Goal: Task Accomplishment & Management: Use online tool/utility

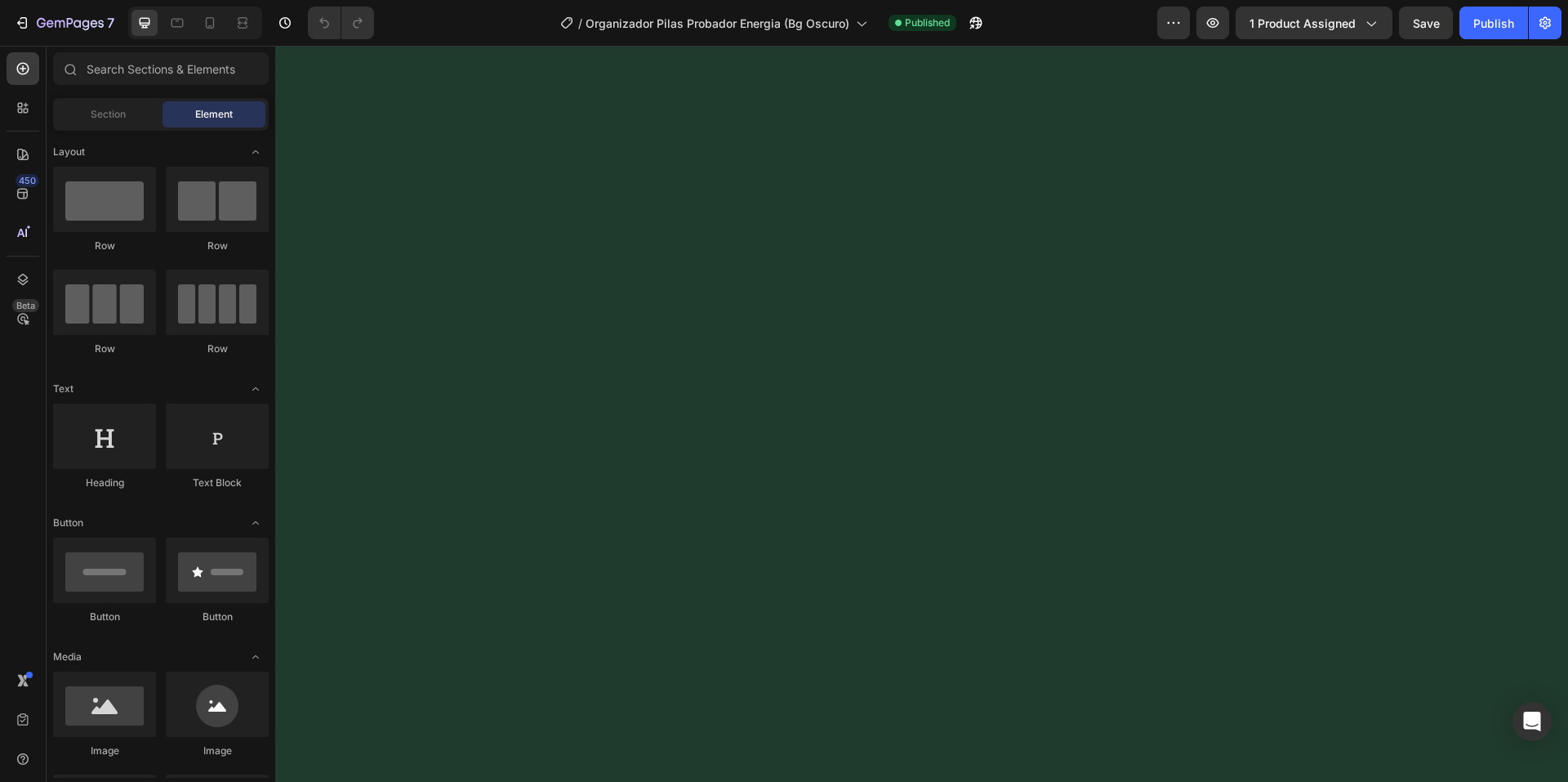
scroll to position [485, 0]
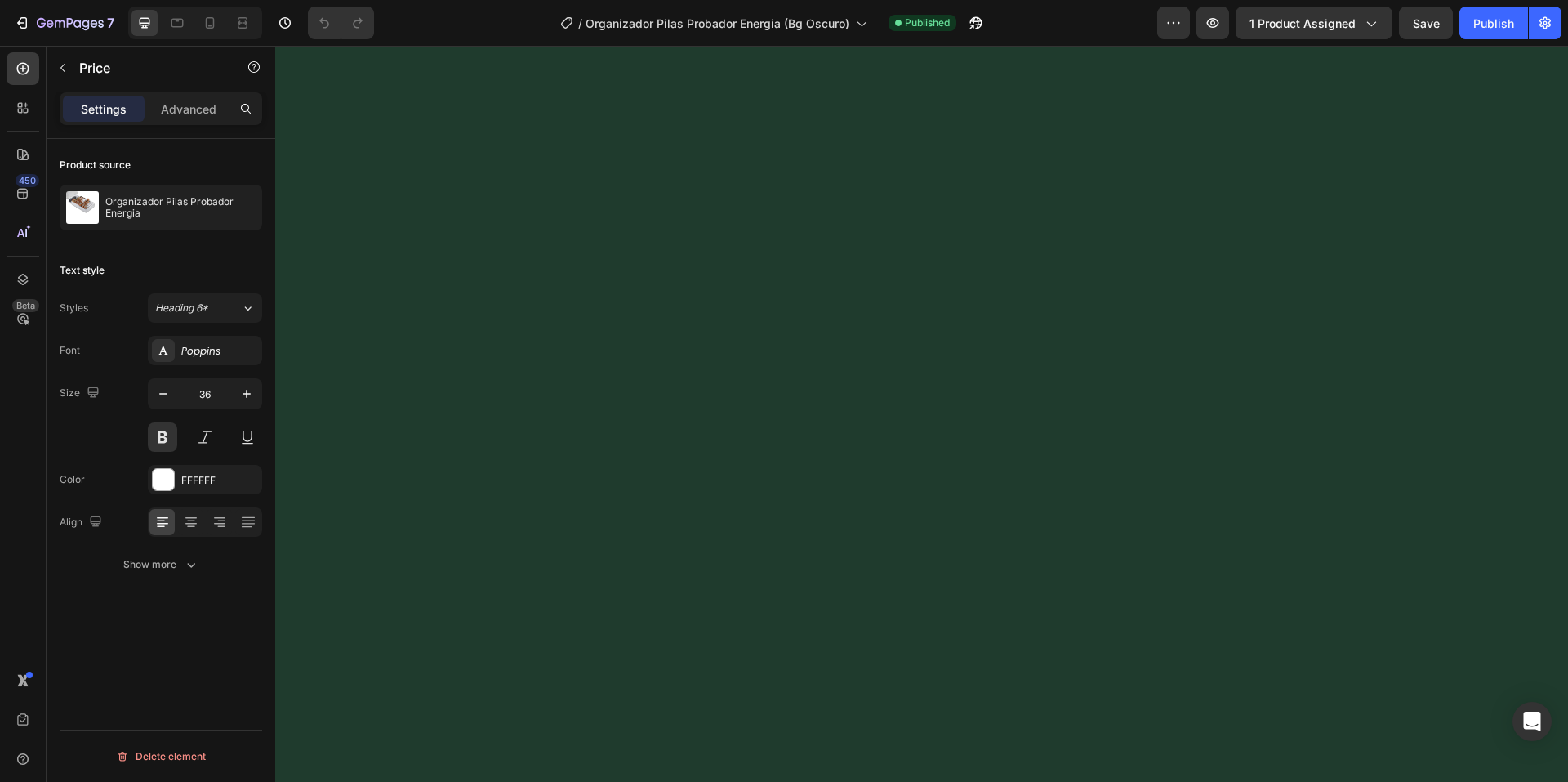
scroll to position [501, 0]
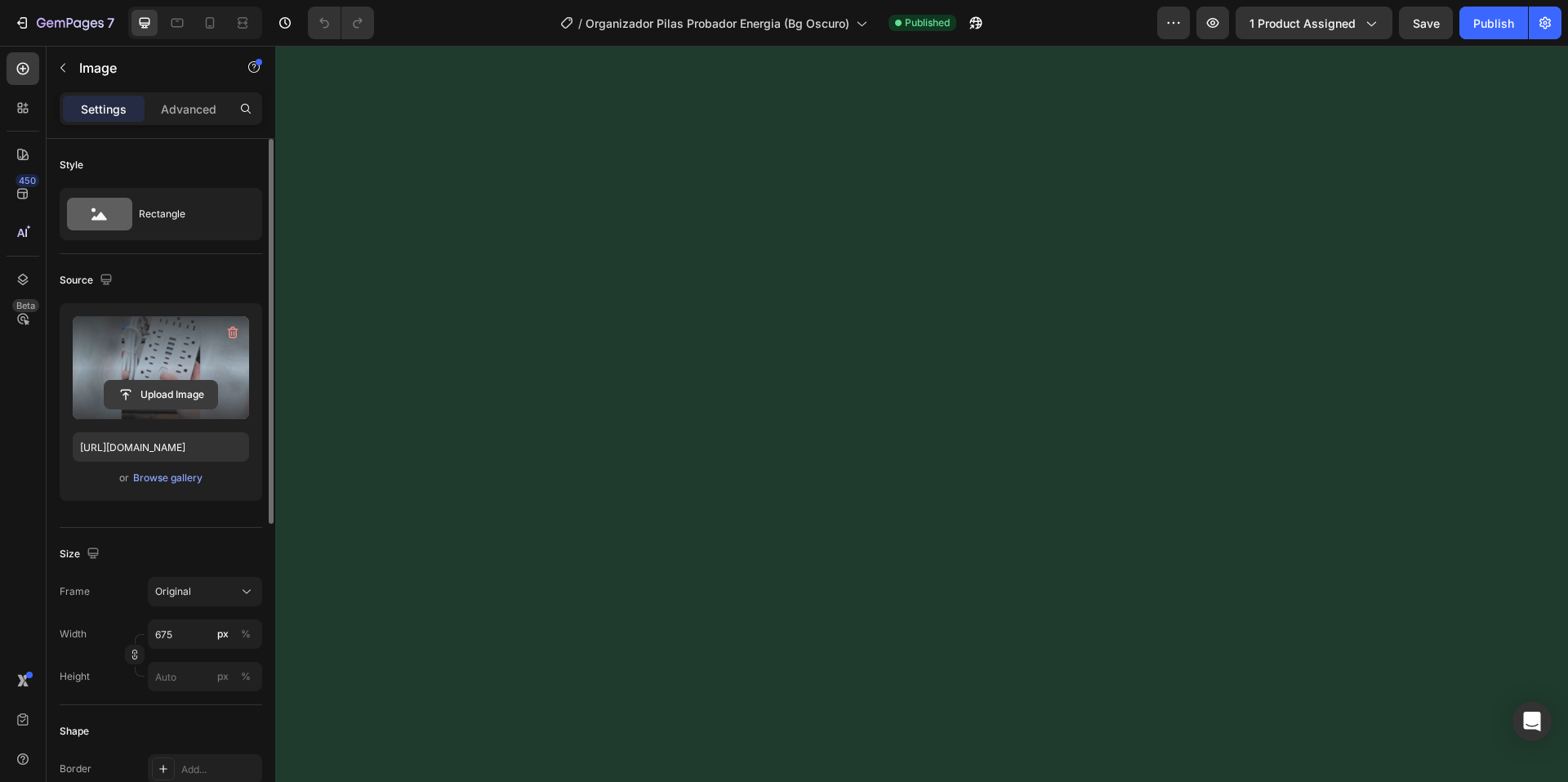
click at [177, 389] on input "file" at bounding box center [161, 395] width 113 height 28
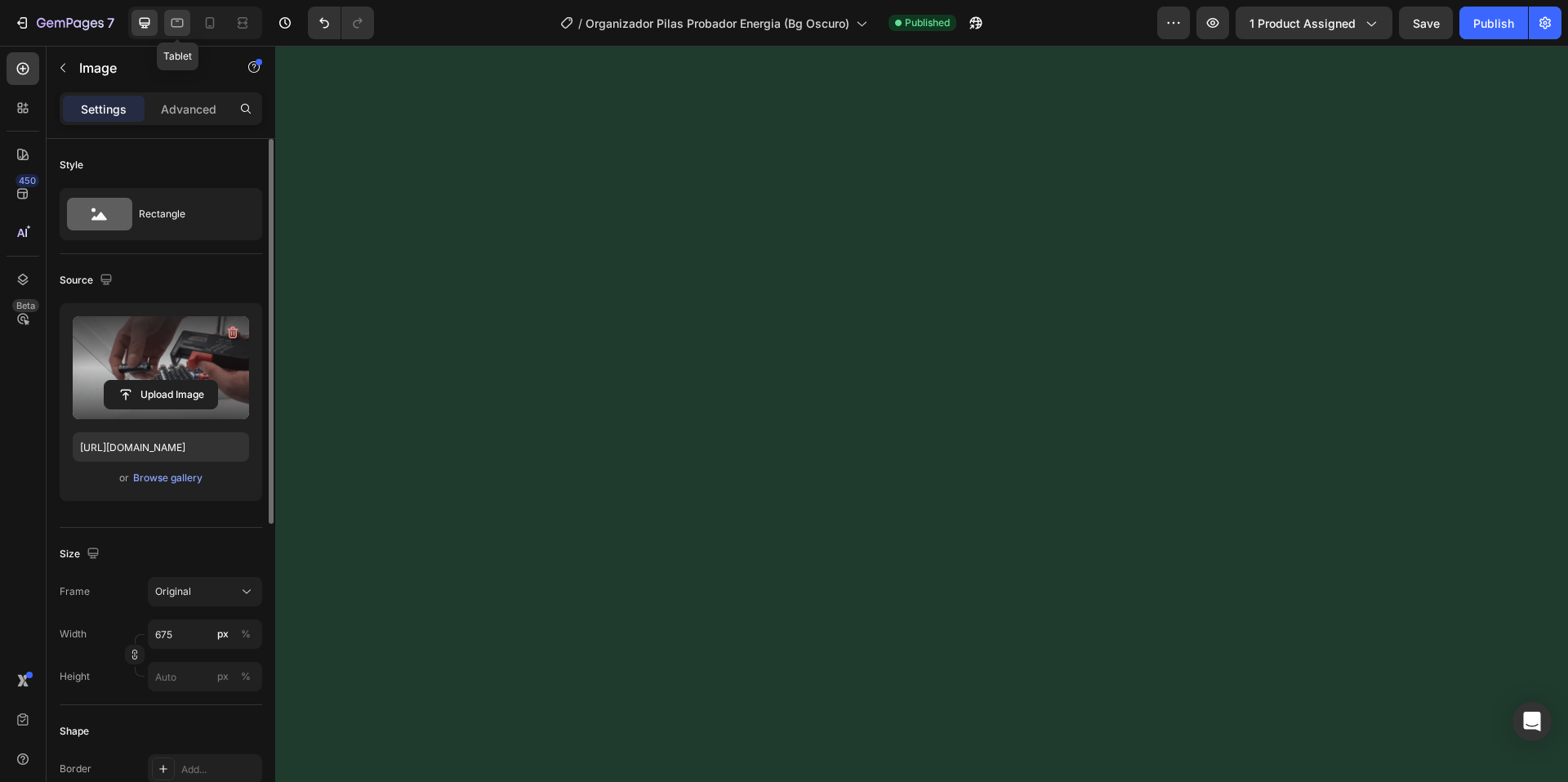
click at [173, 21] on icon at bounding box center [177, 23] width 17 height 17
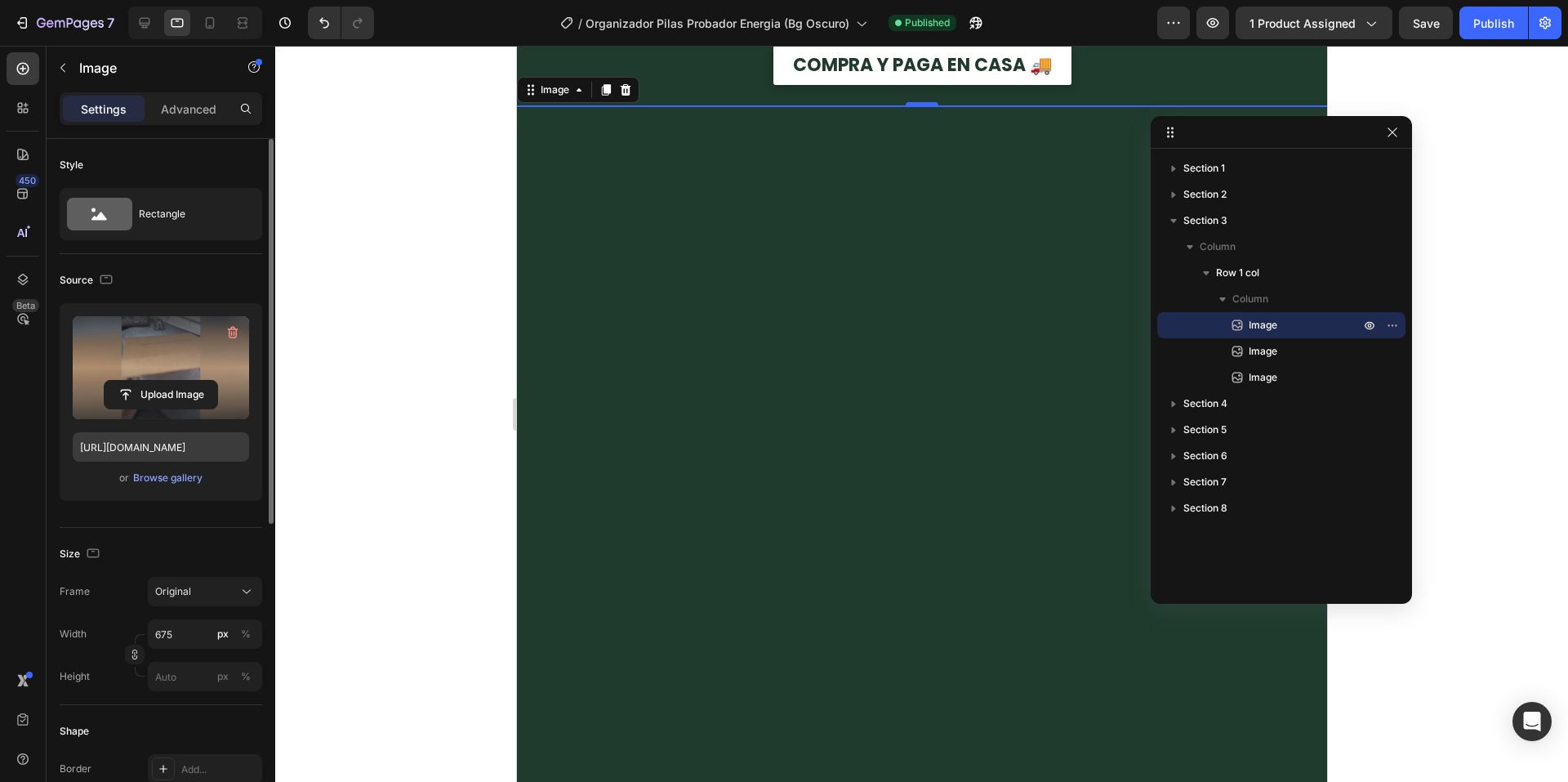
scroll to position [902, 0]
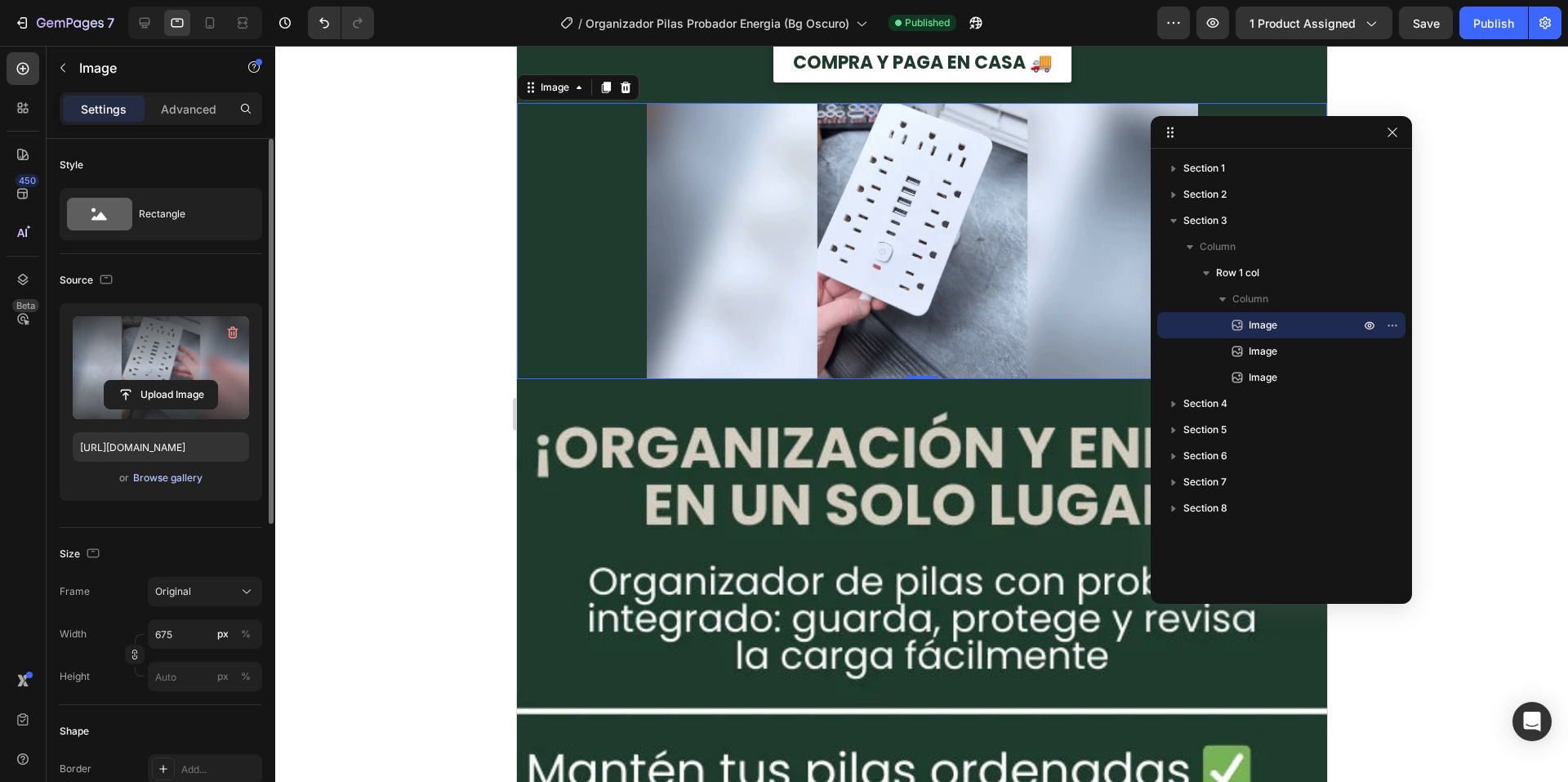
click at [163, 479] on div "Browse gallery" at bounding box center [168, 478] width 69 height 15
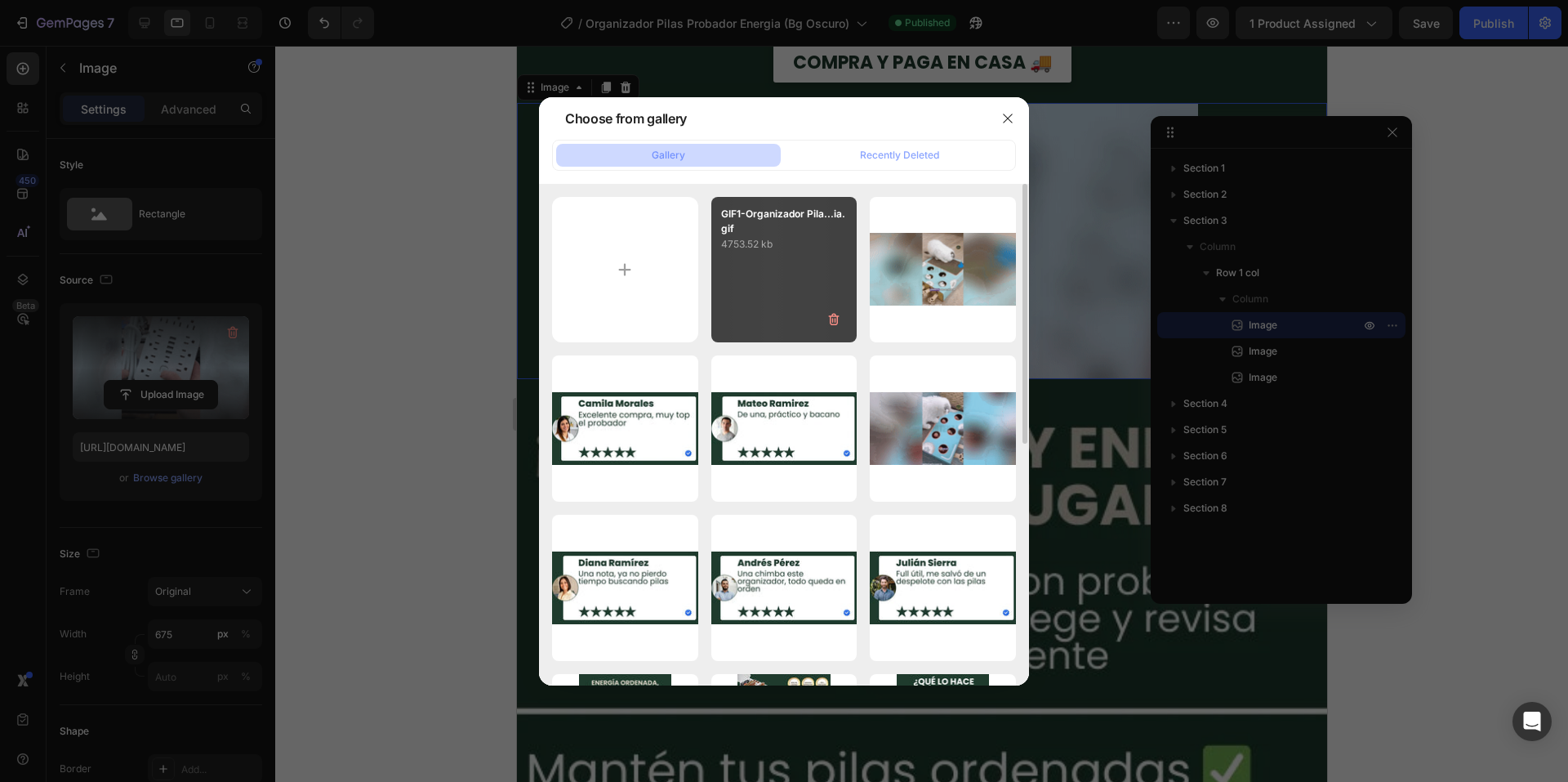
click at [742, 259] on div "GIF1-Organizador Pila...ia.gif 4753.52 kb" at bounding box center [784, 269] width 146 height 146
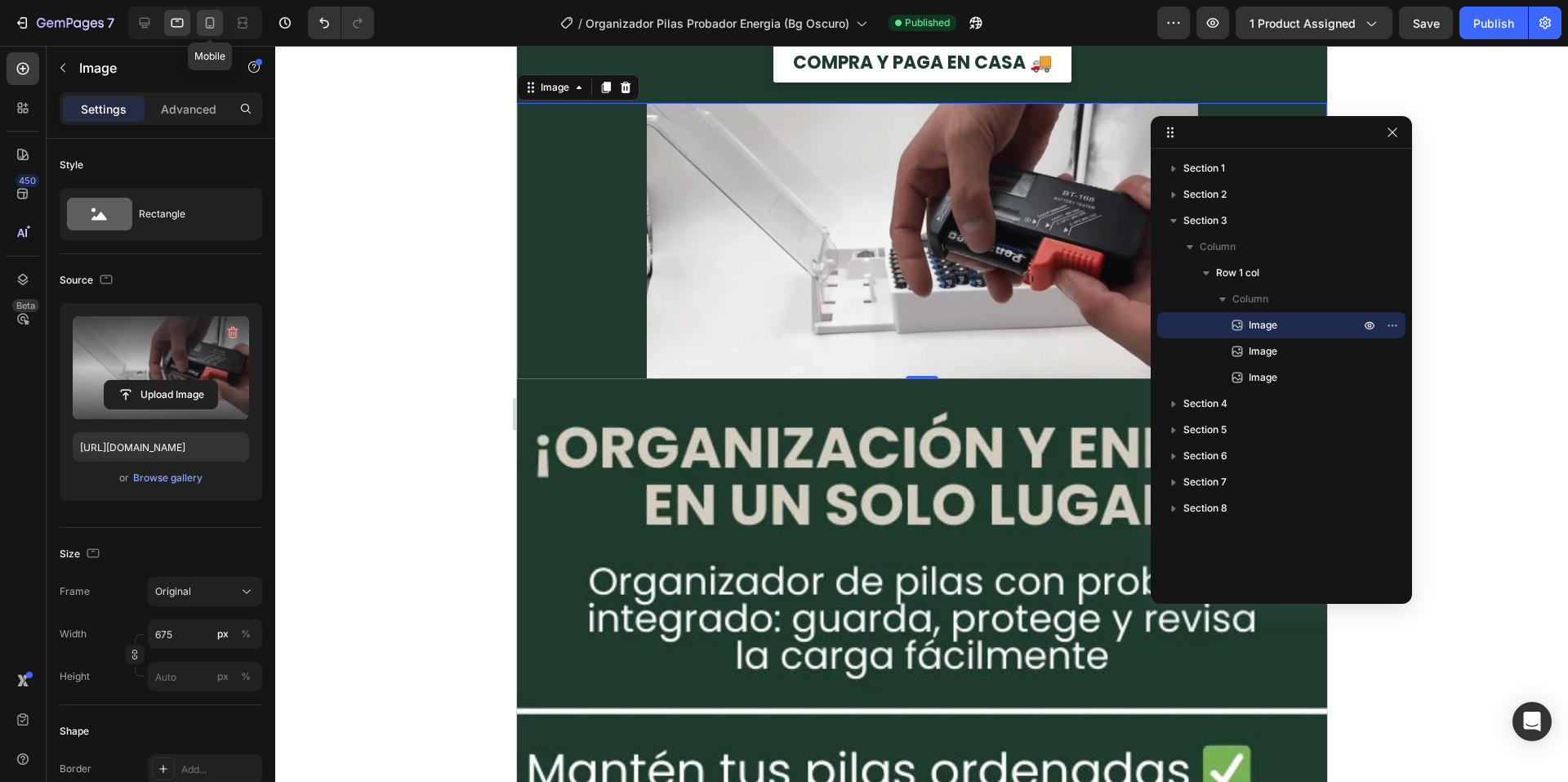
click at [201, 24] on div at bounding box center [210, 23] width 26 height 26
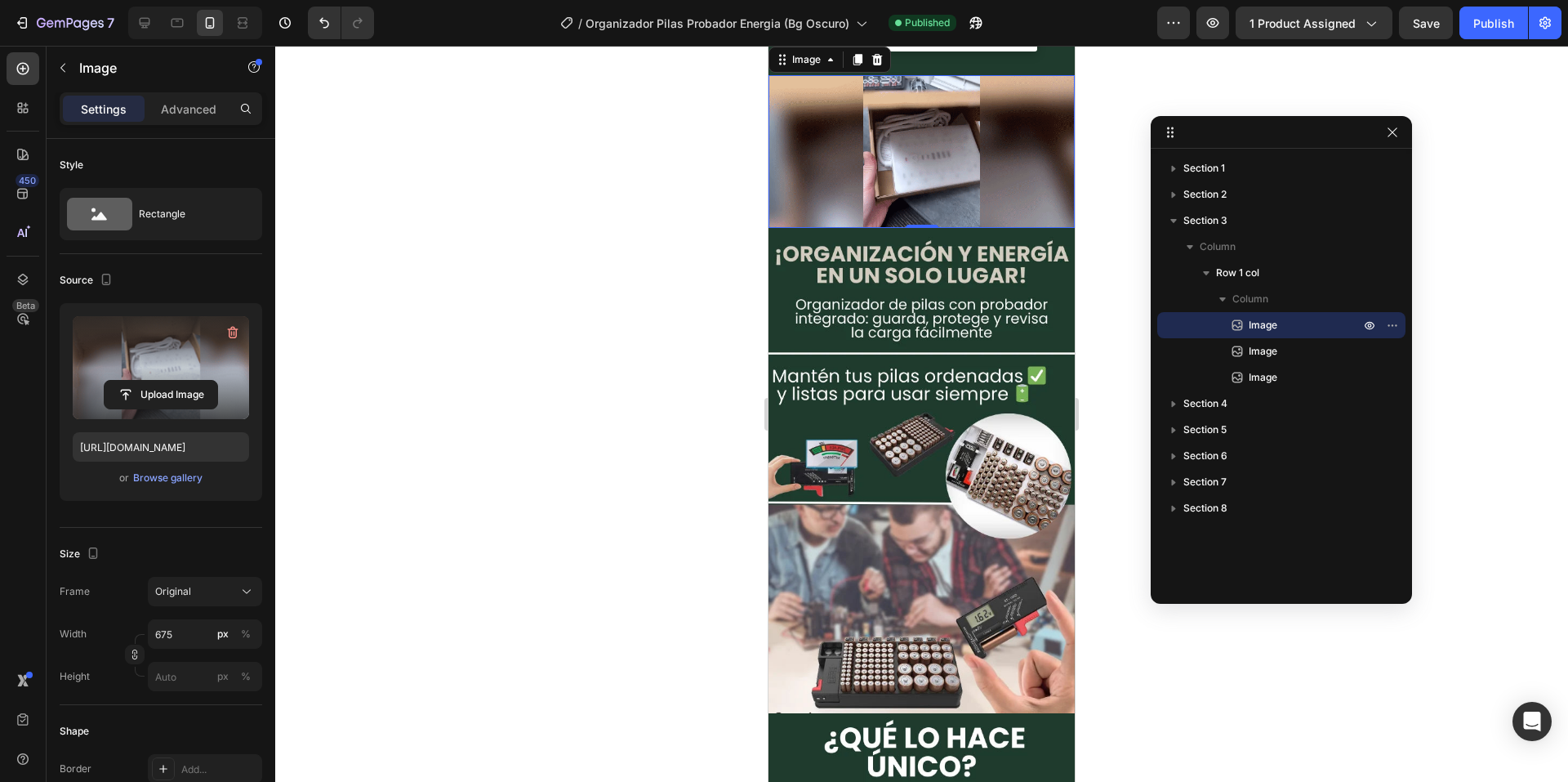
scroll to position [874, 0]
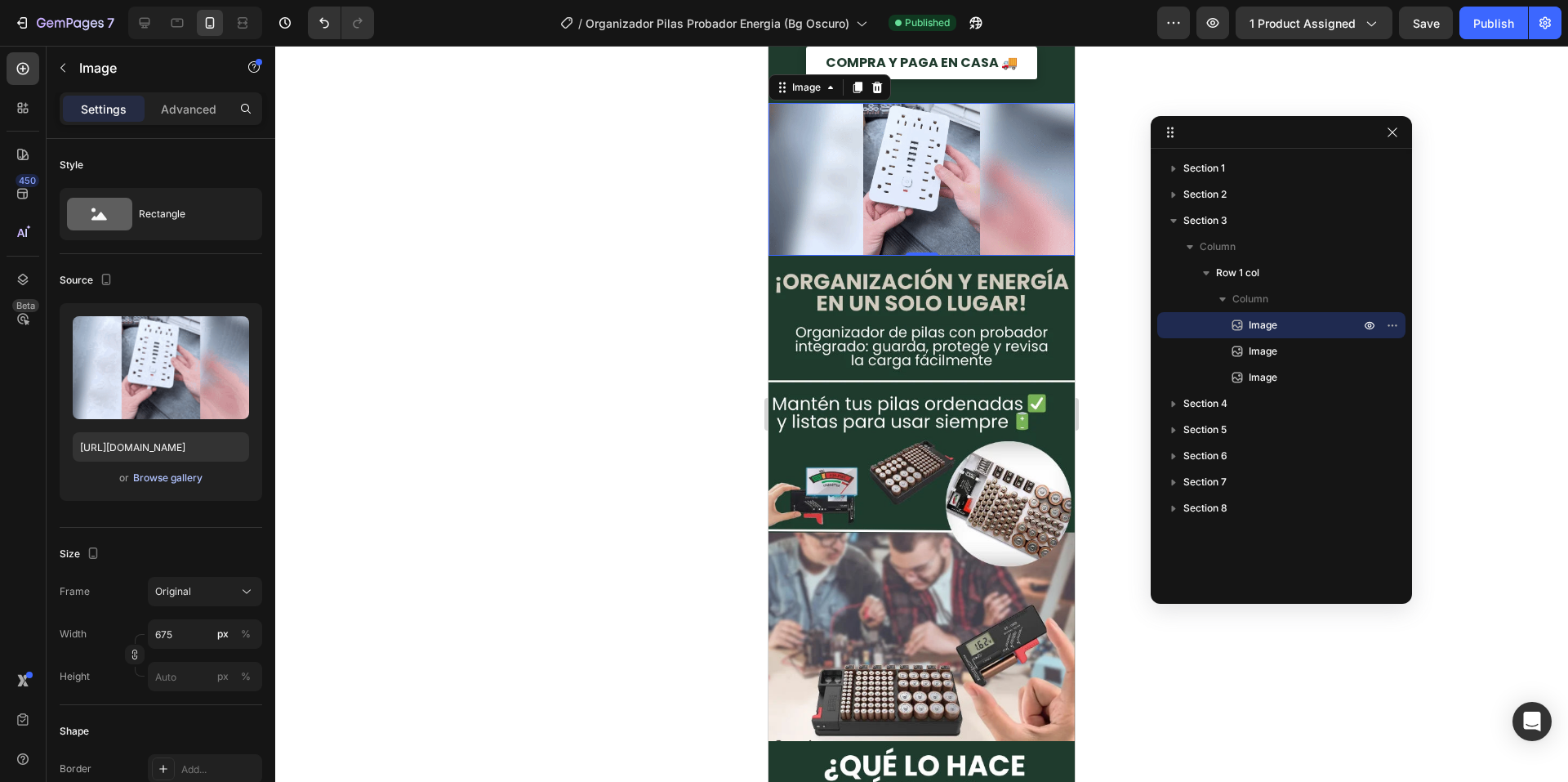
click at [171, 480] on div "Browse gallery" at bounding box center [168, 478] width 69 height 15
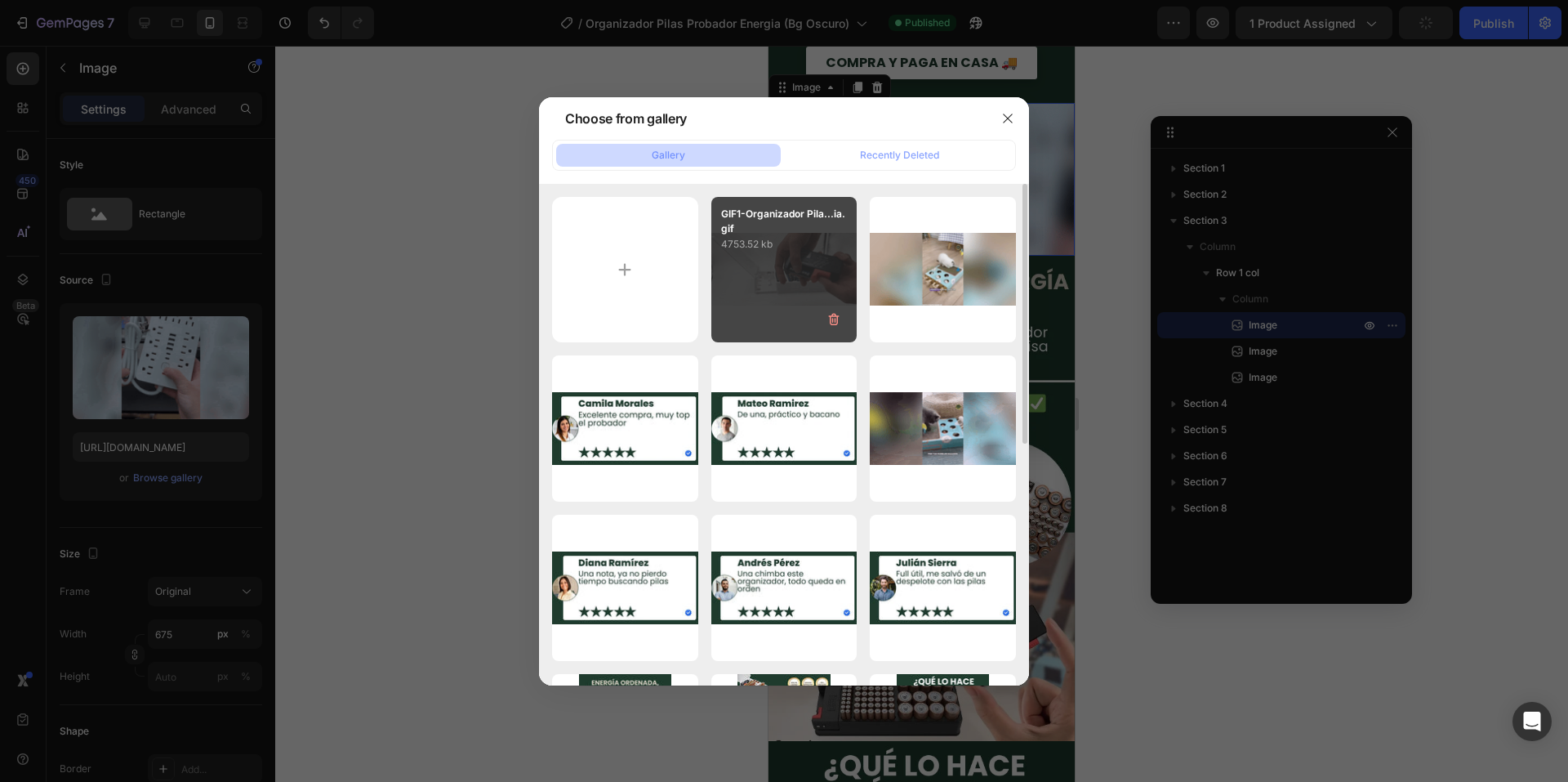
click at [751, 249] on p "4753.52 kb" at bounding box center [784, 244] width 126 height 17
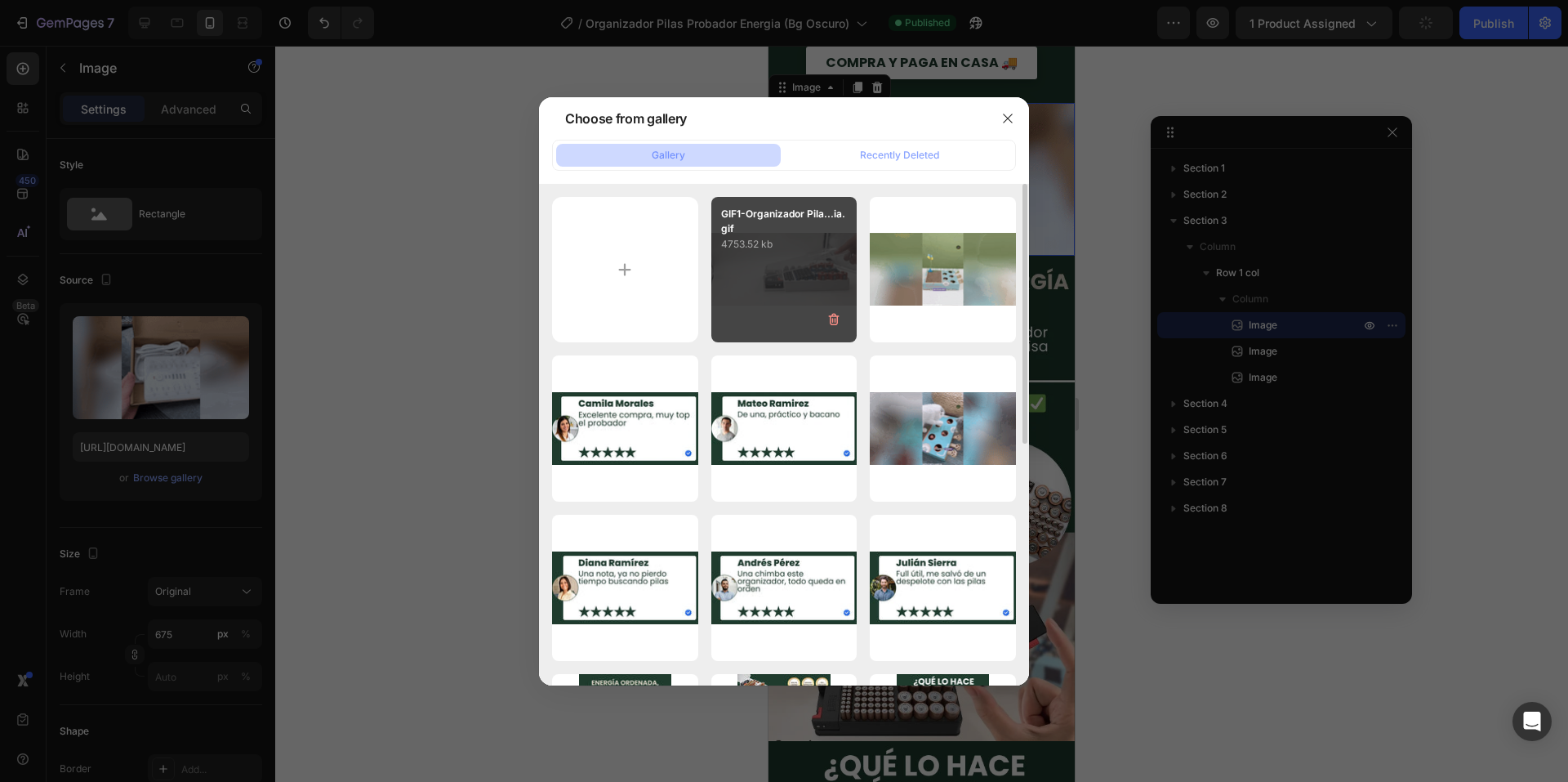
type input "[URL][DOMAIN_NAME]"
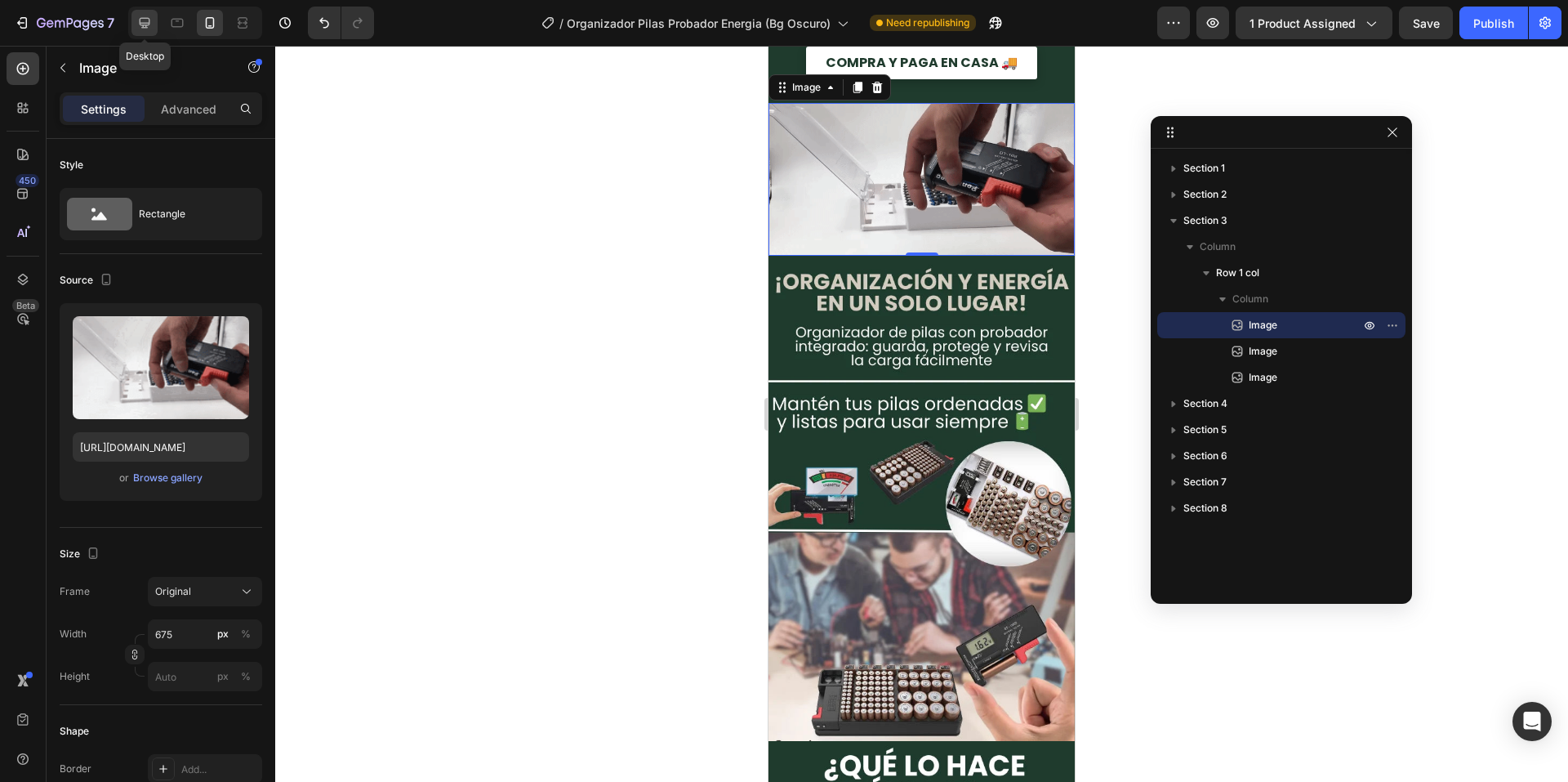
click at [142, 16] on icon at bounding box center [144, 23] width 17 height 17
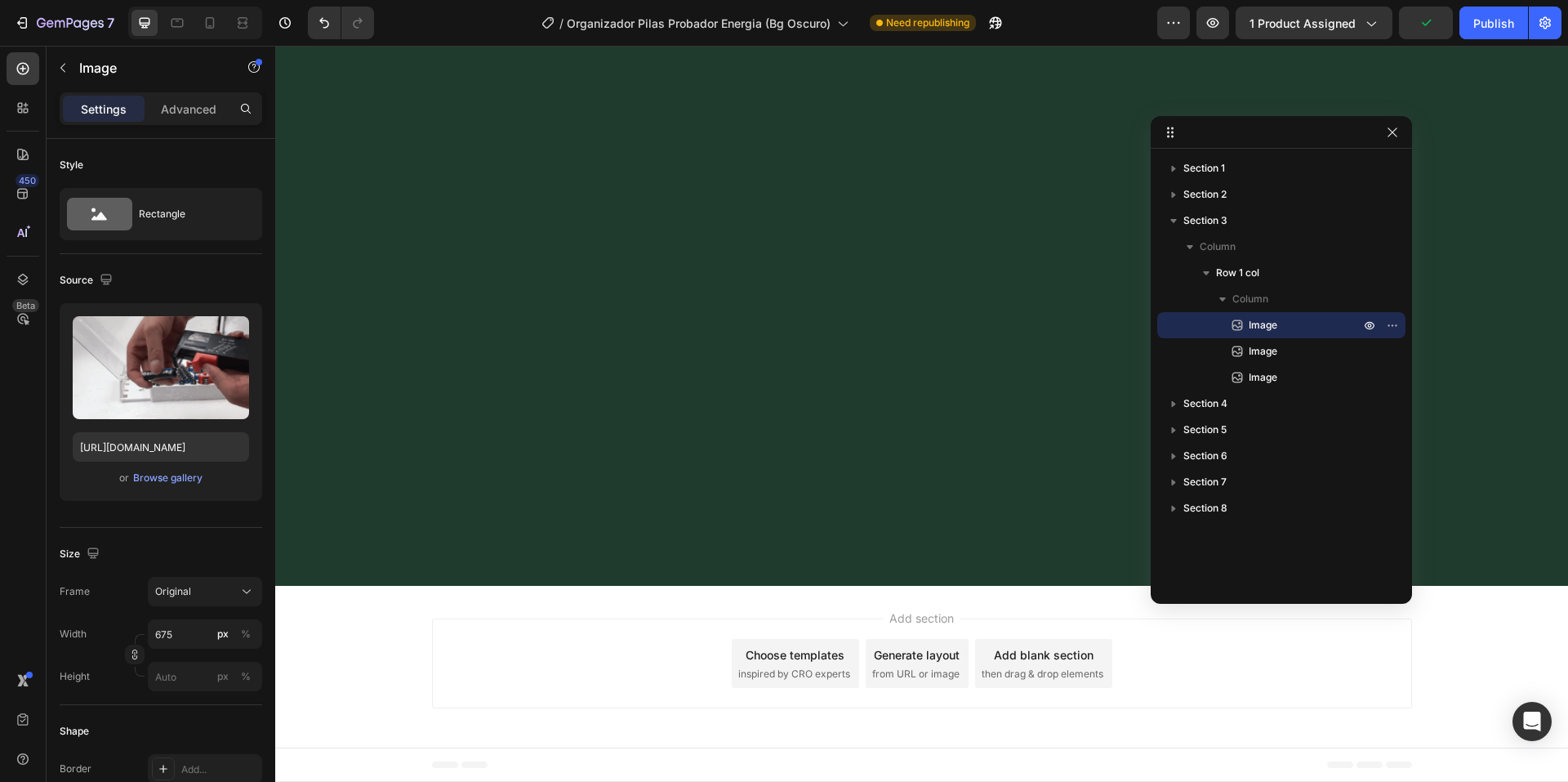
scroll to position [3978, 0]
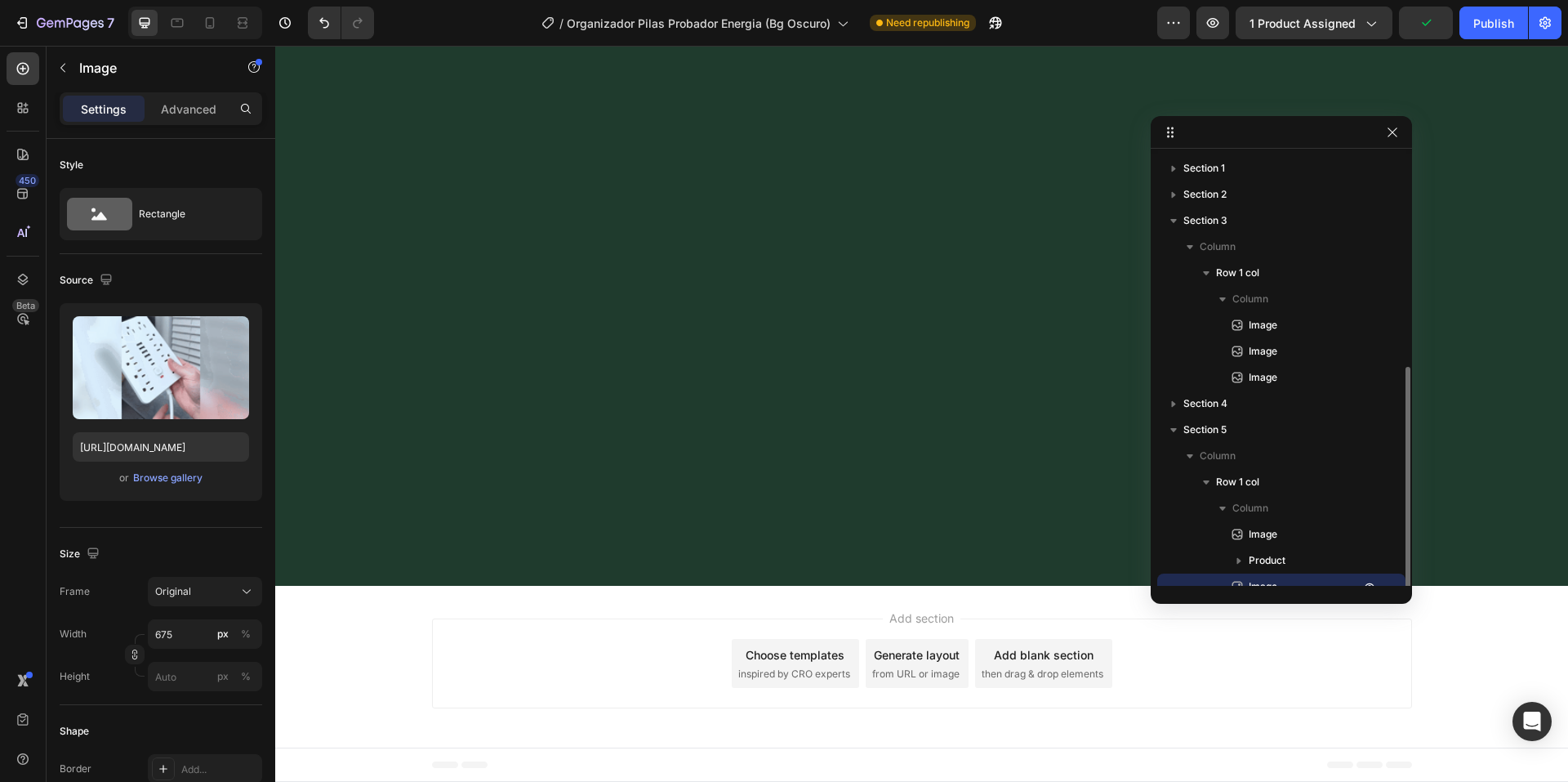
scroll to position [118, 0]
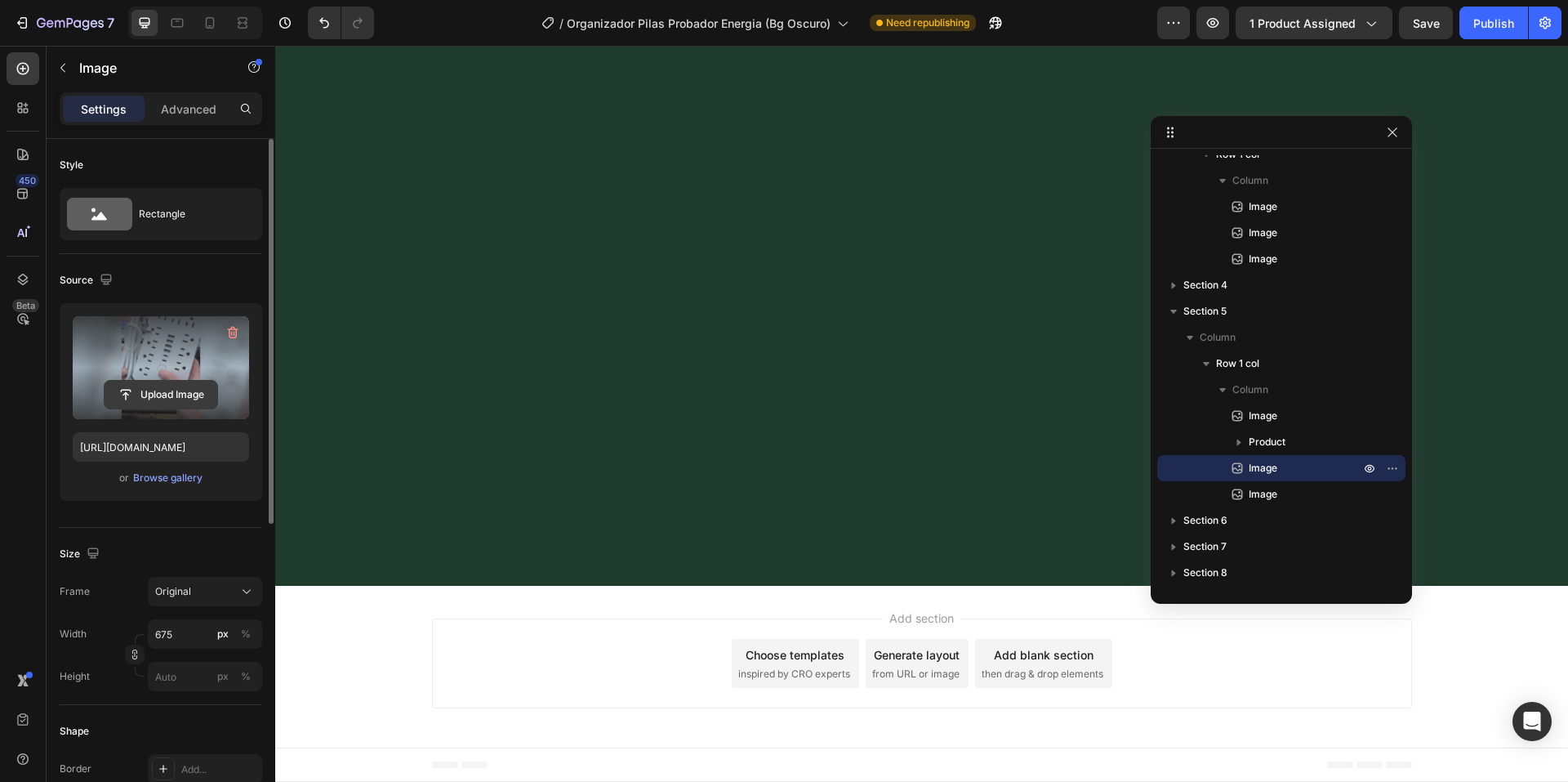
click at [172, 394] on input "file" at bounding box center [161, 395] width 113 height 28
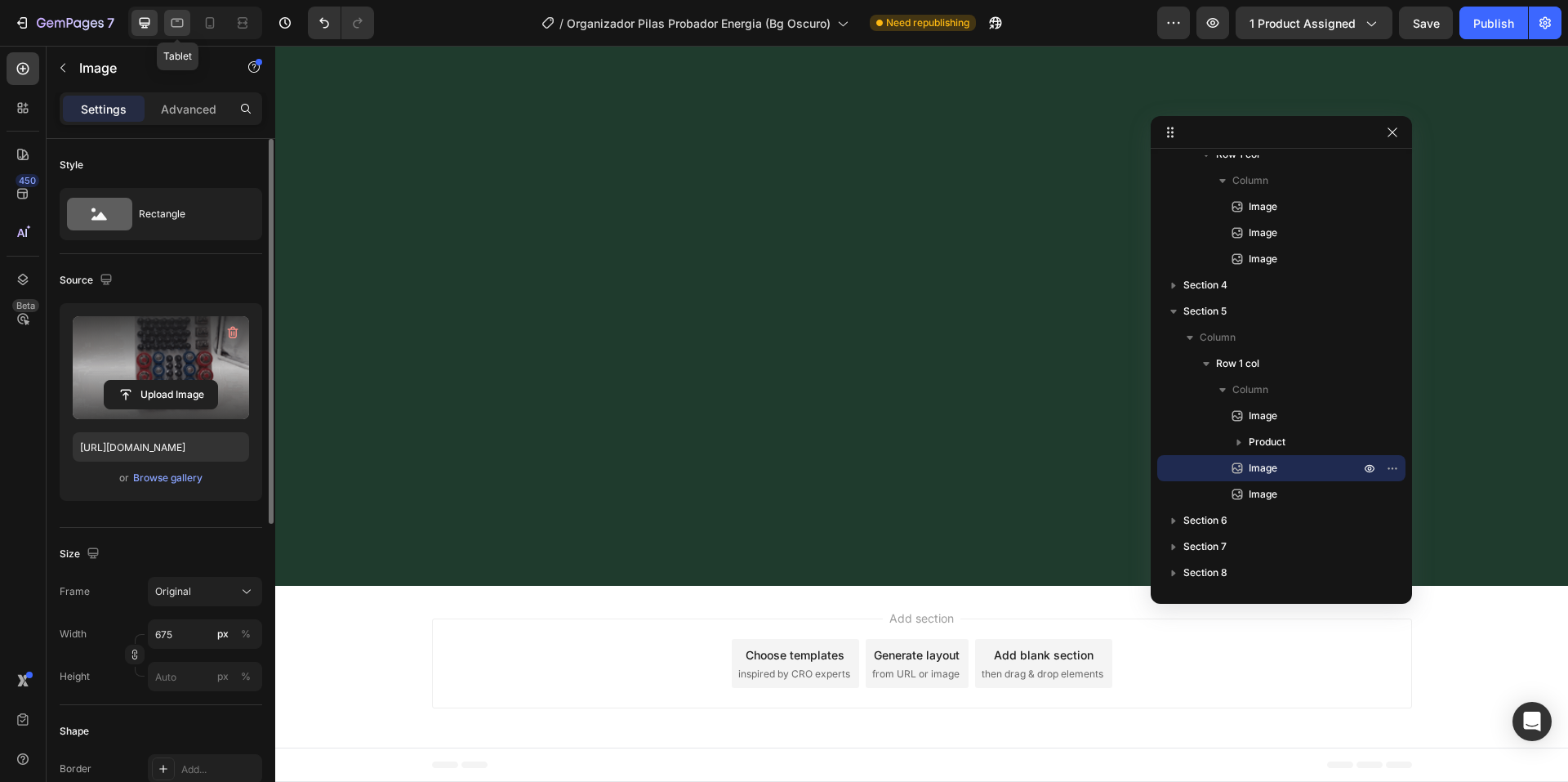
click at [169, 23] on icon at bounding box center [177, 23] width 17 height 17
type input "[URL][DOMAIN_NAME]"
type input "100"
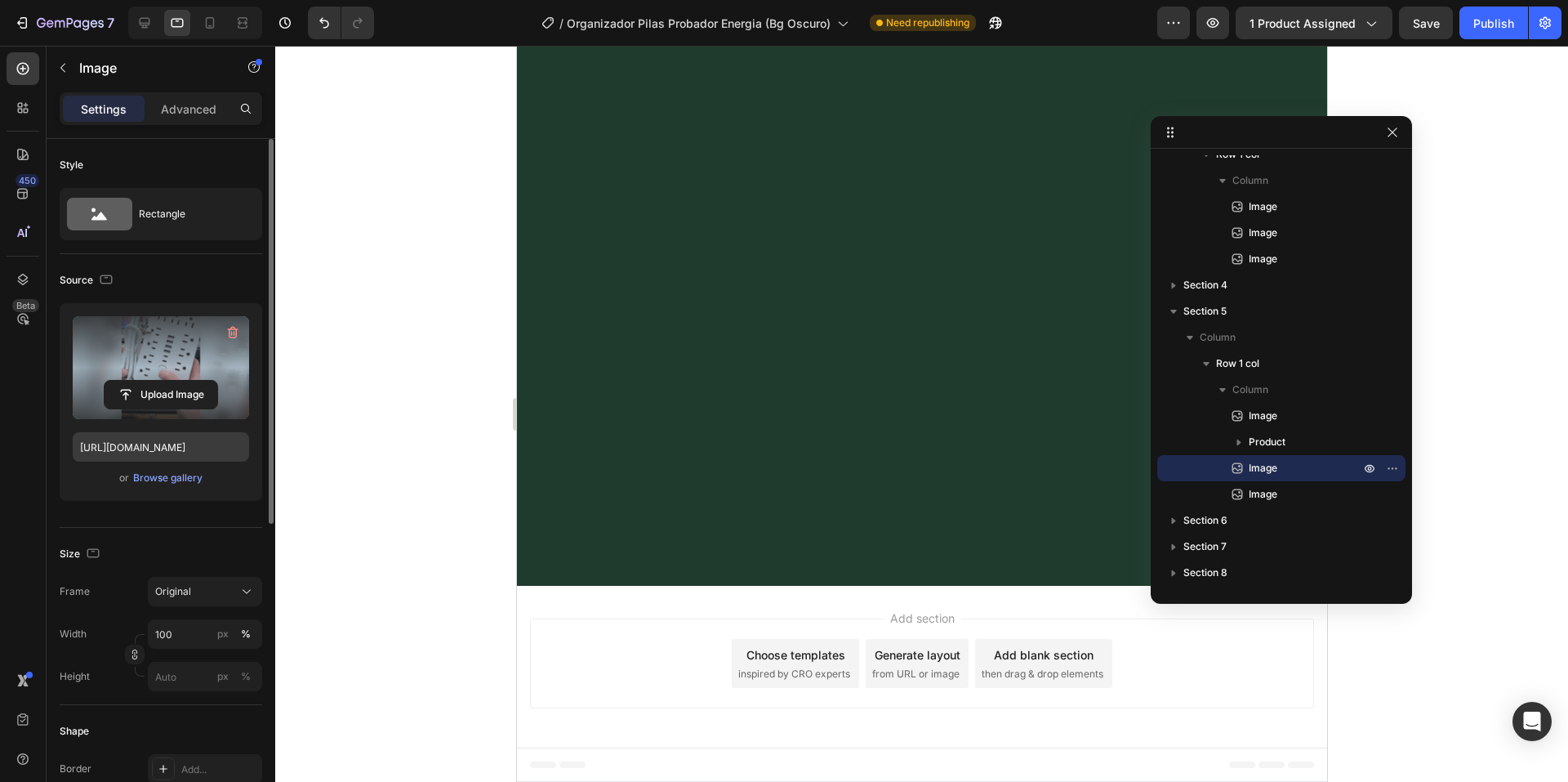
scroll to position [4457, 0]
click at [149, 476] on div "Browse gallery" at bounding box center [168, 478] width 69 height 15
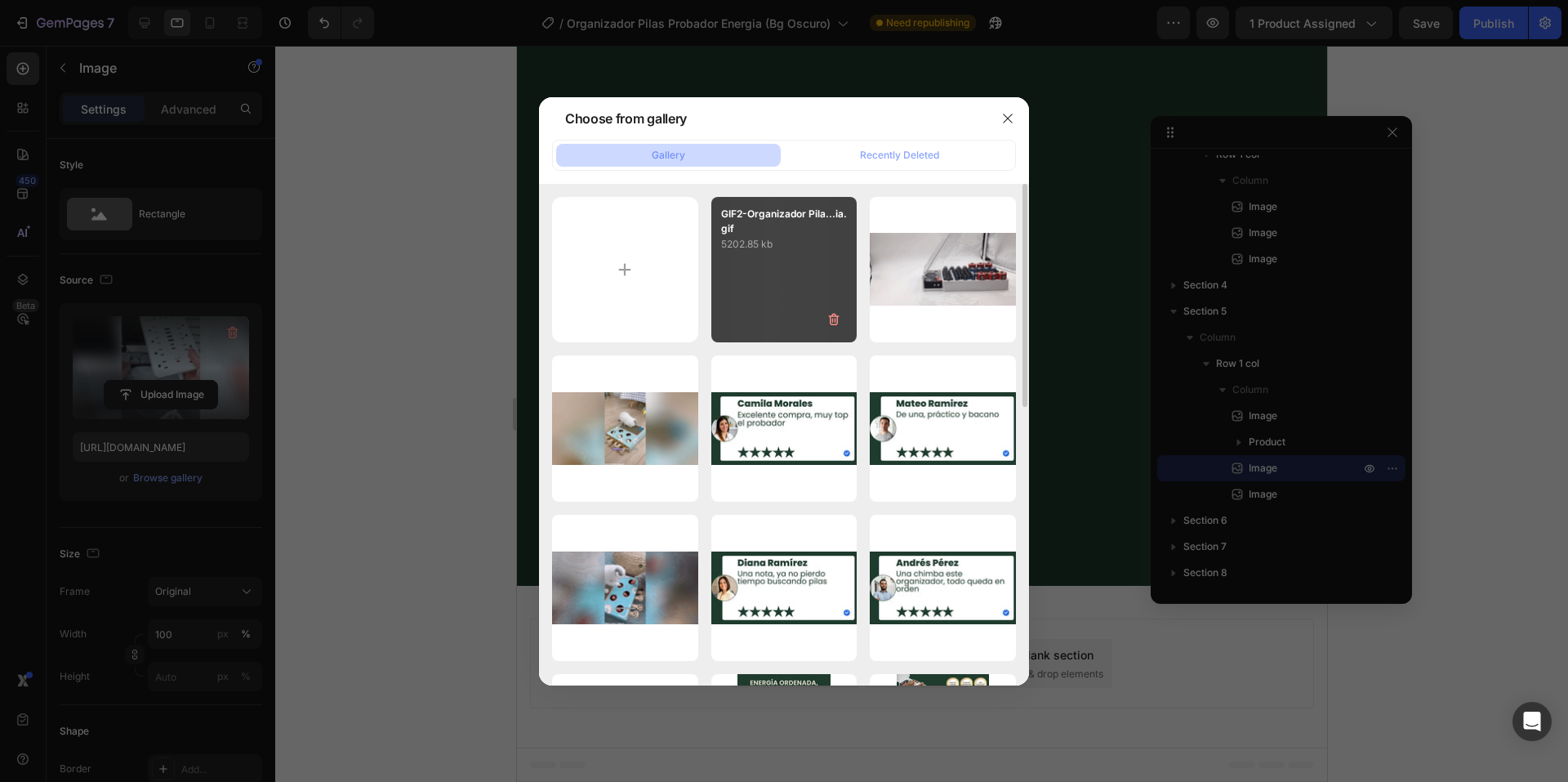
click at [742, 250] on p "5202.85 kb" at bounding box center [784, 244] width 126 height 17
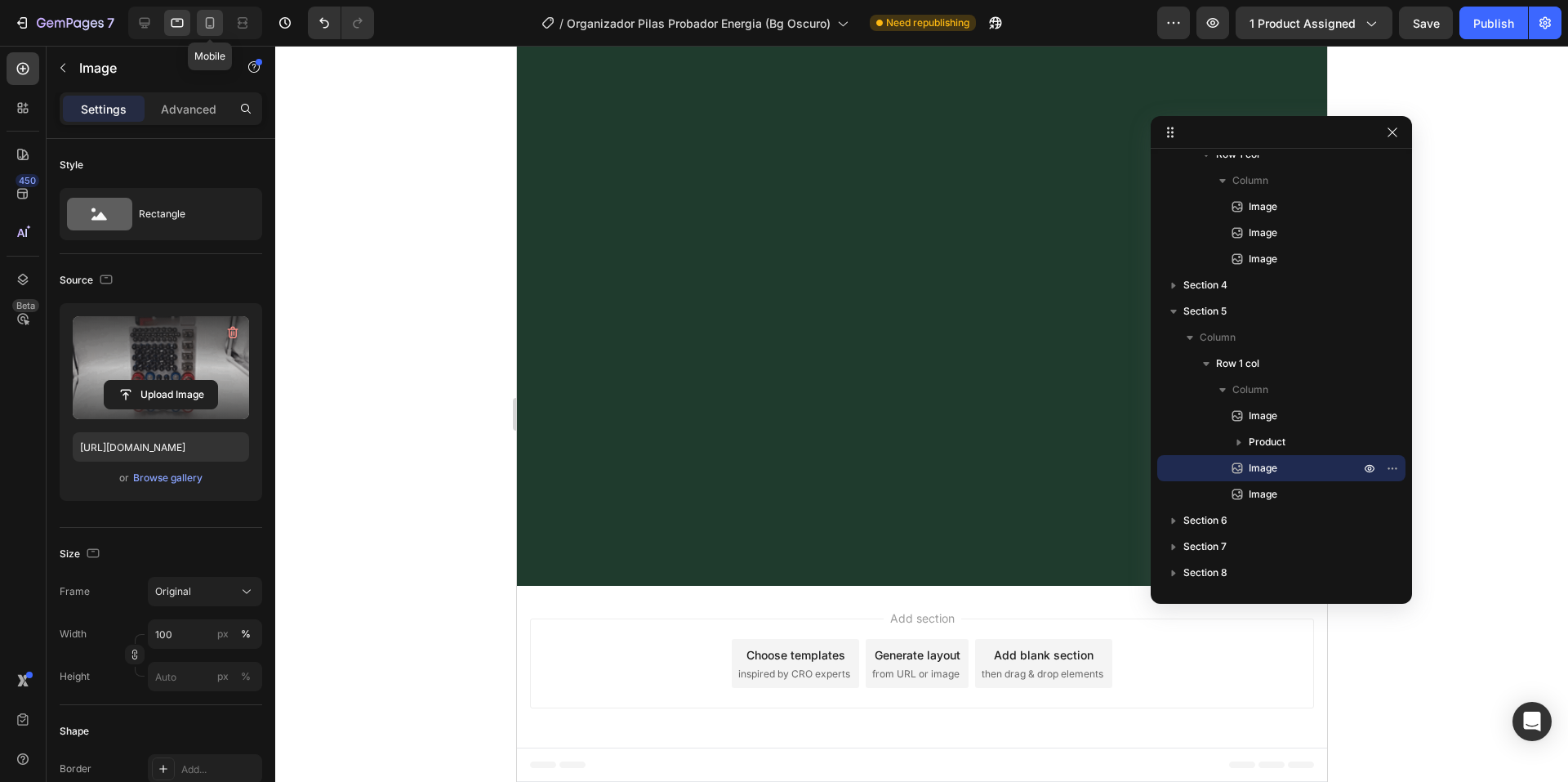
click at [208, 22] on icon at bounding box center [210, 23] width 17 height 17
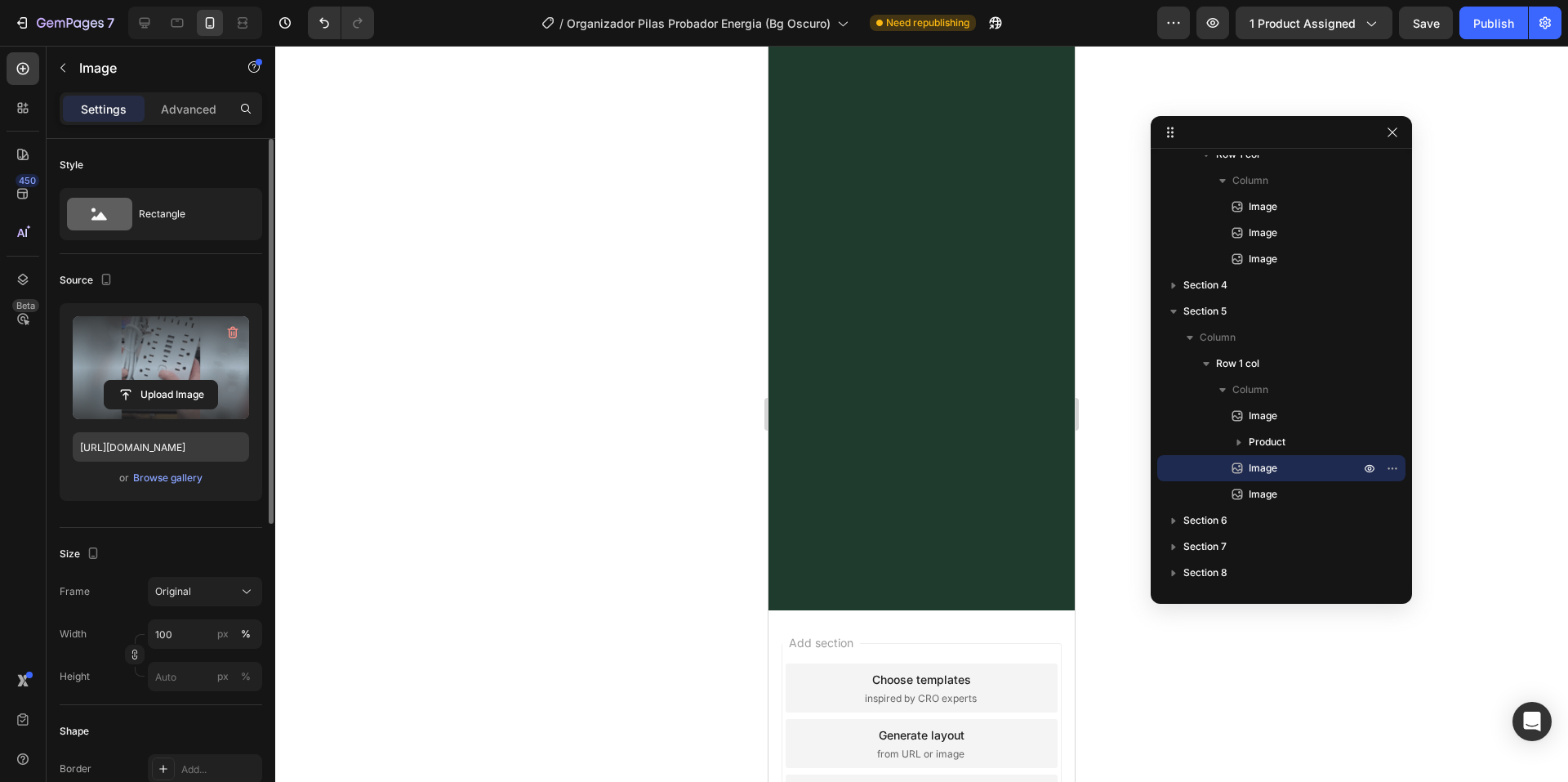
scroll to position [3631, 0]
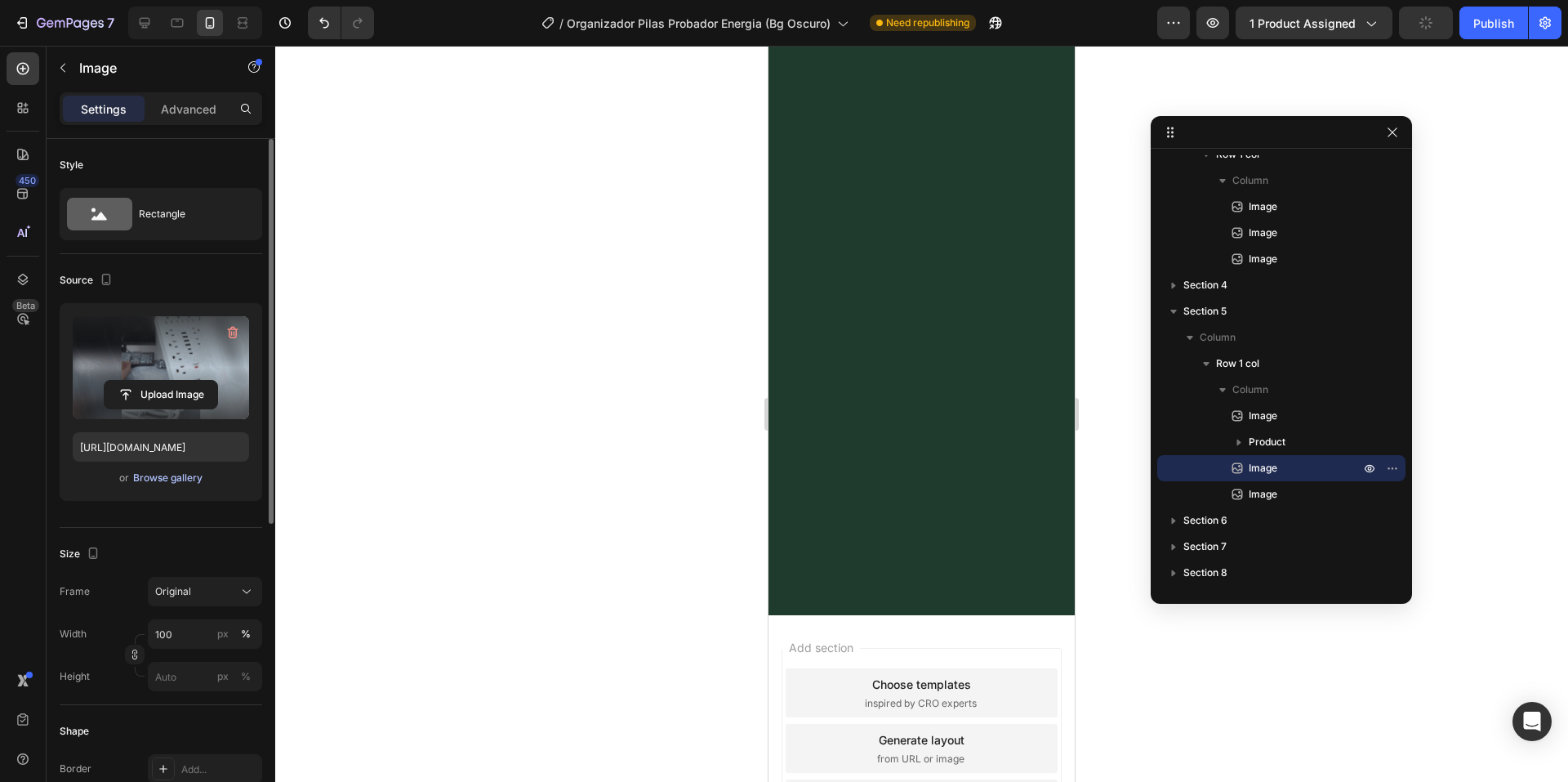
click at [161, 476] on div "Browse gallery" at bounding box center [168, 478] width 69 height 15
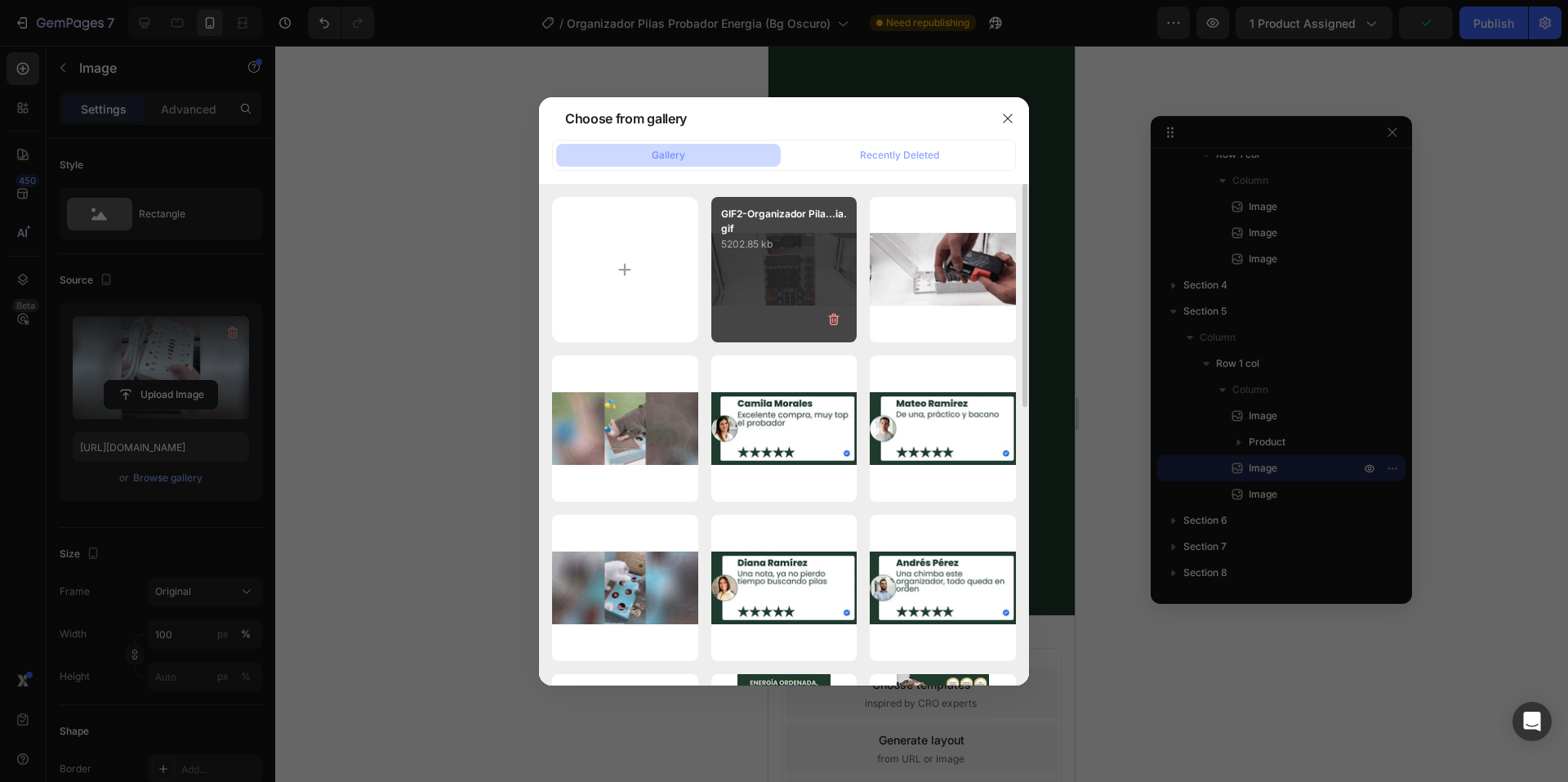
click at [735, 247] on p "5202.85 kb" at bounding box center [784, 244] width 126 height 17
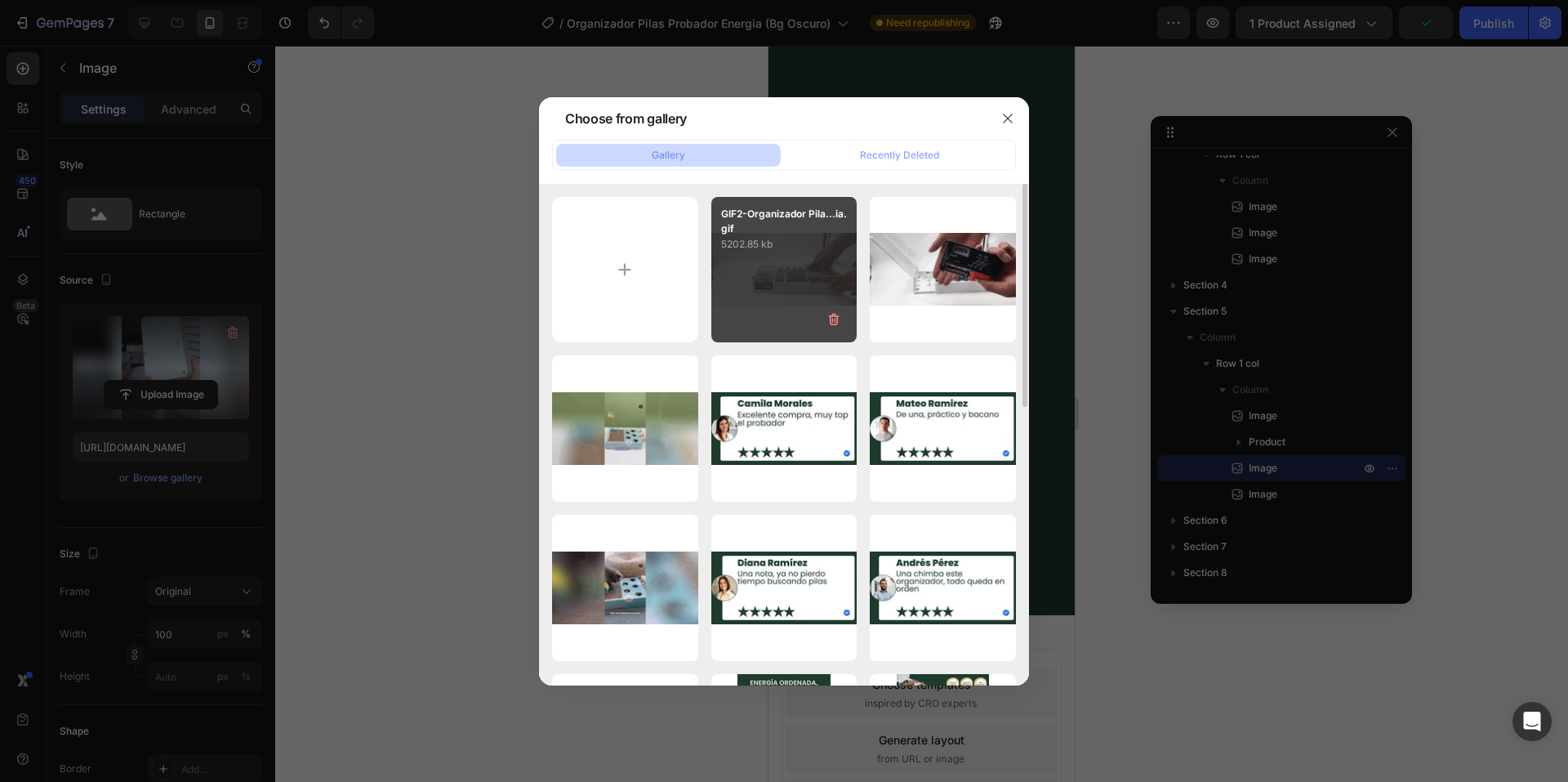
type input "[URL][DOMAIN_NAME]"
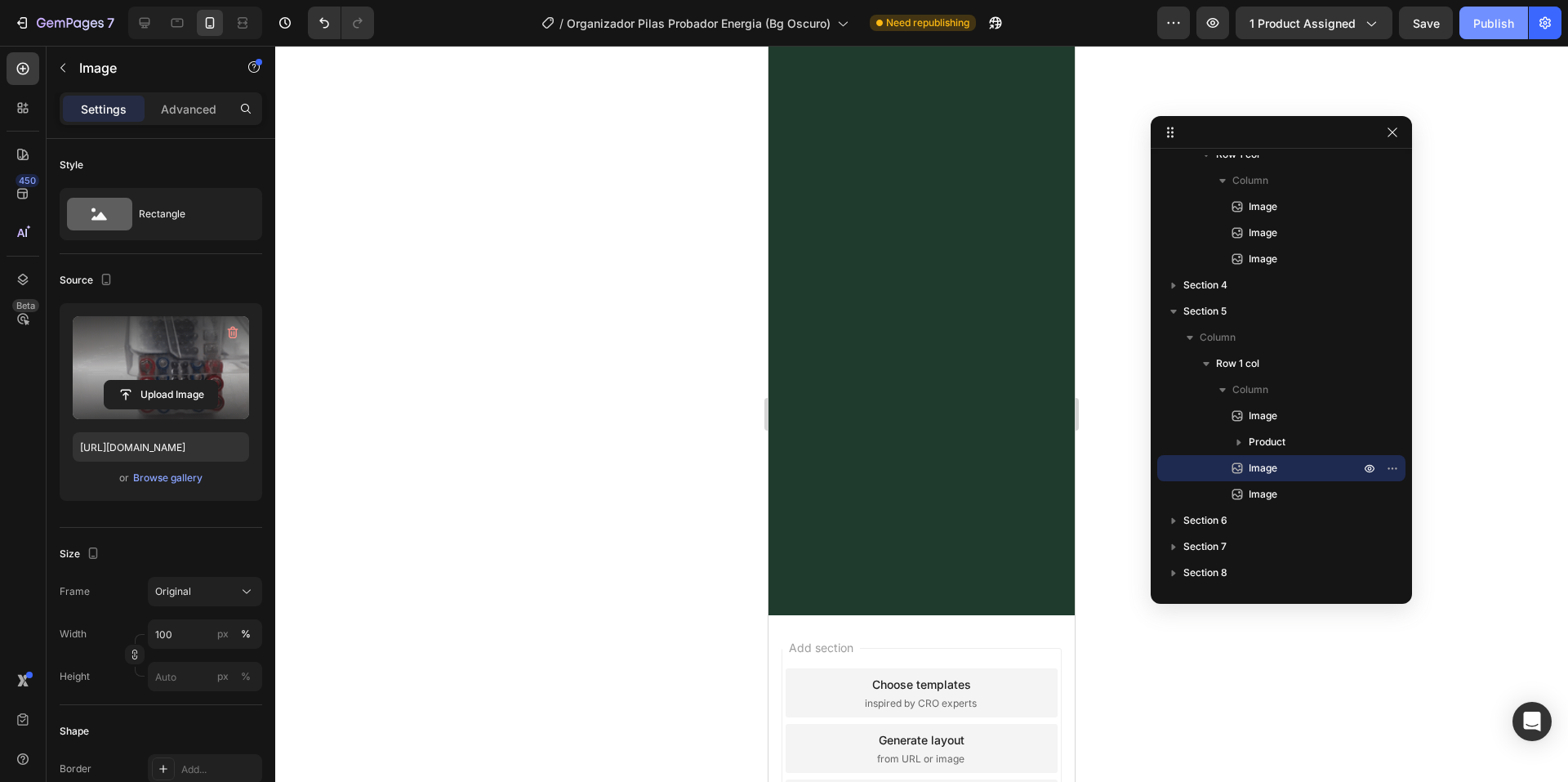
click at [1484, 31] on div "Publish" at bounding box center [1493, 23] width 40 height 17
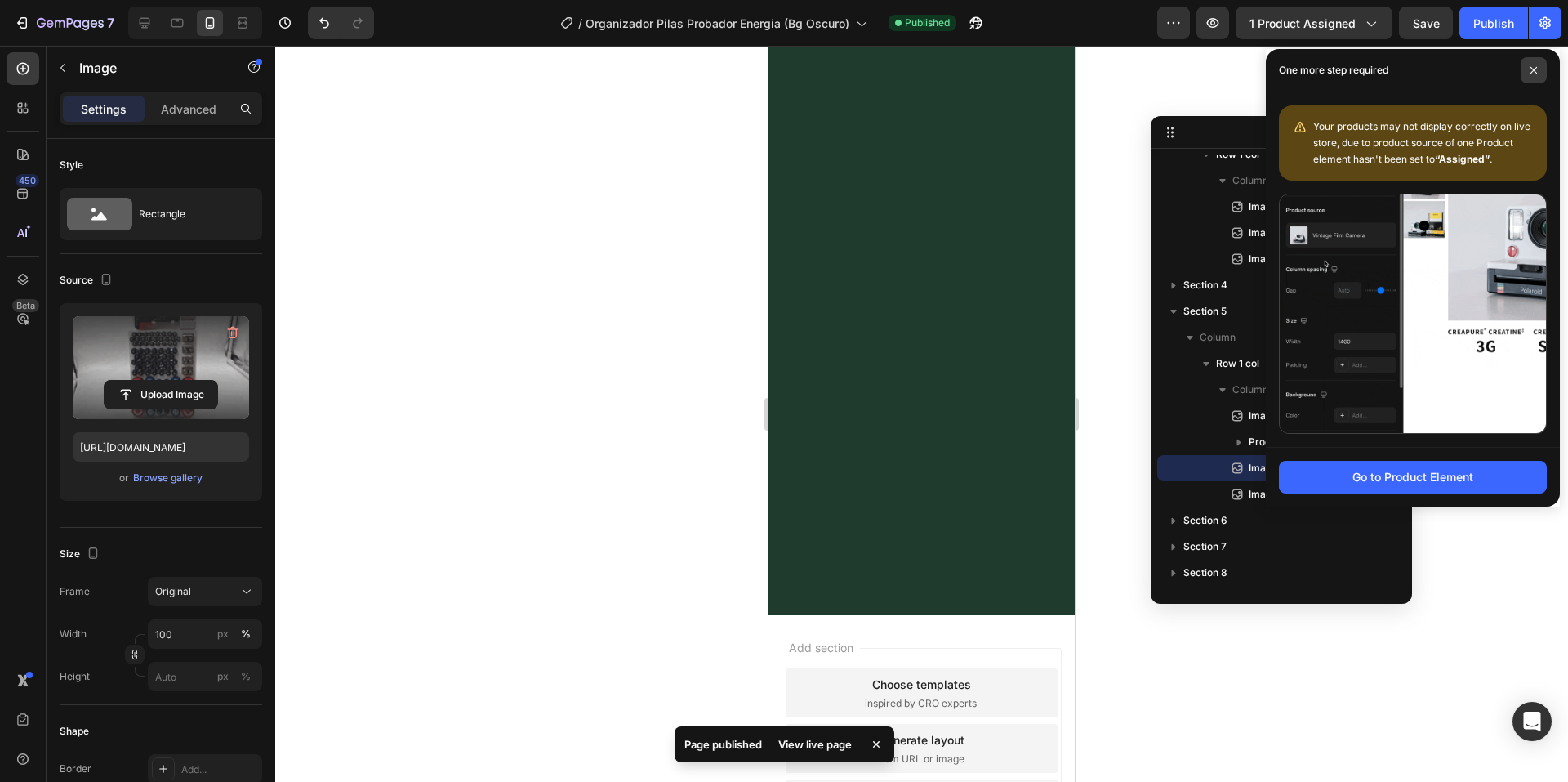
click at [1532, 63] on span at bounding box center [1533, 70] width 26 height 26
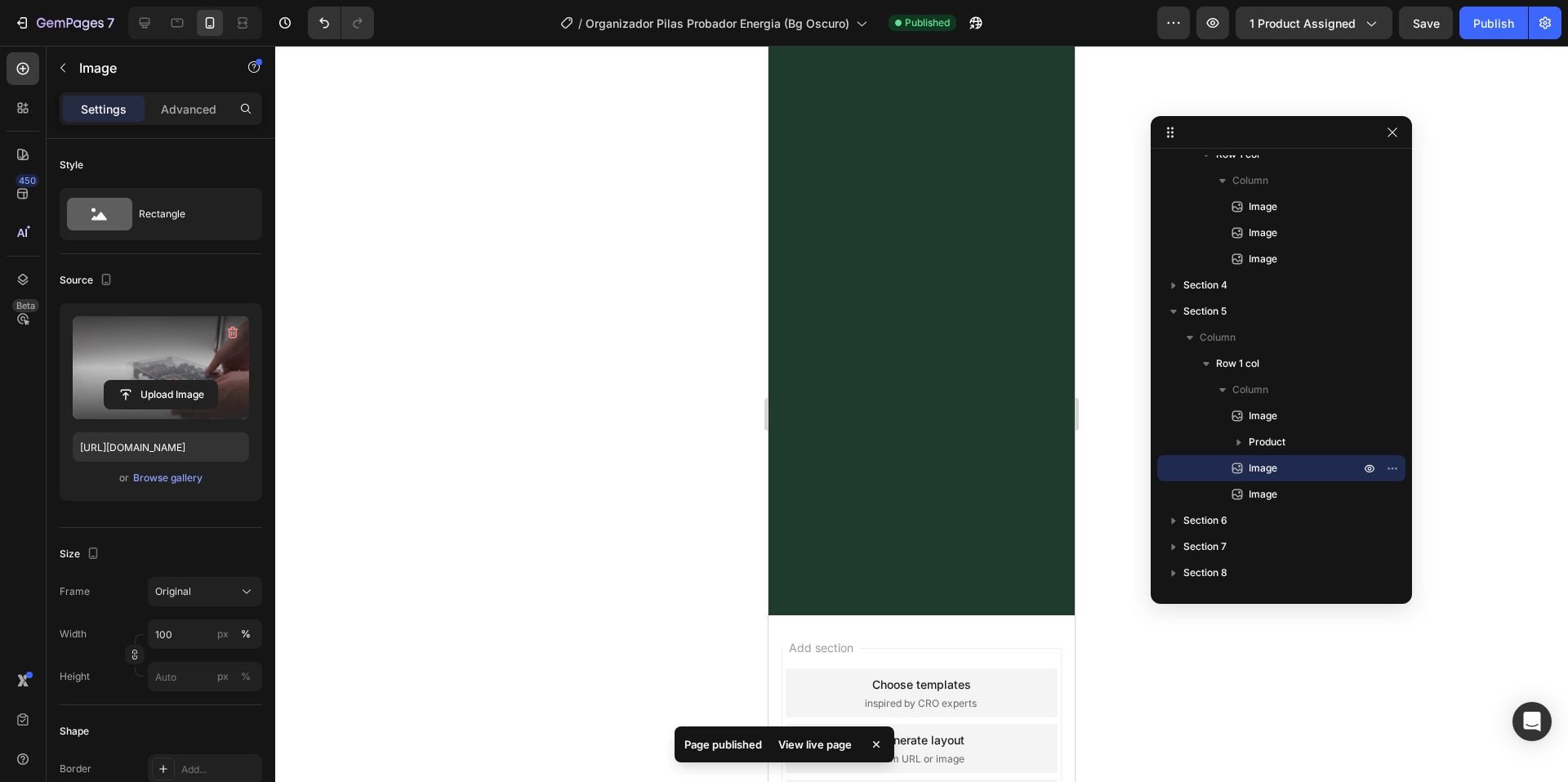
click at [128, 36] on div at bounding box center [195, 23] width 134 height 33
click at [145, 27] on icon at bounding box center [144, 23] width 11 height 11
type input "675"
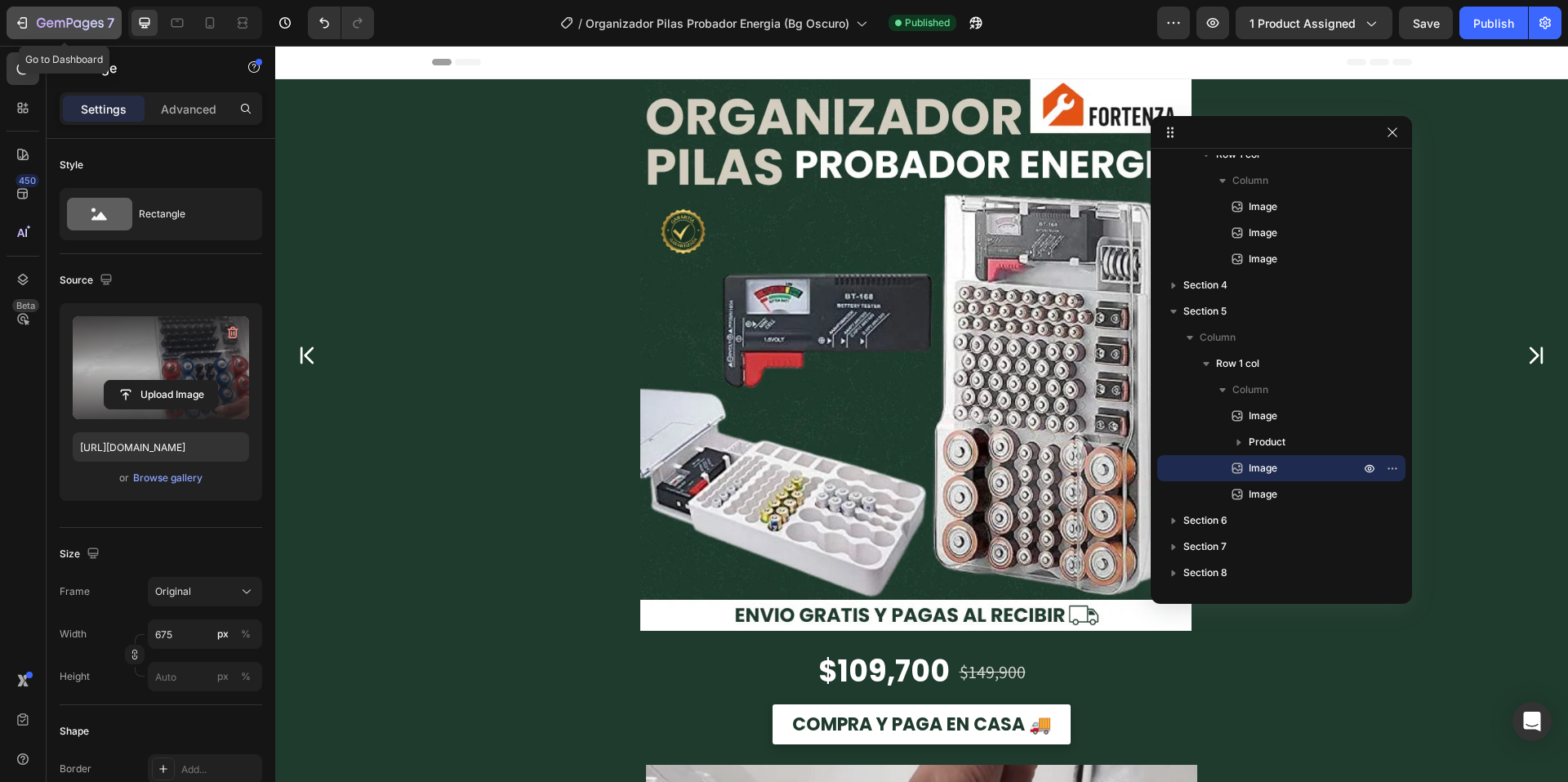
click at [29, 25] on icon "button" at bounding box center [22, 23] width 17 height 17
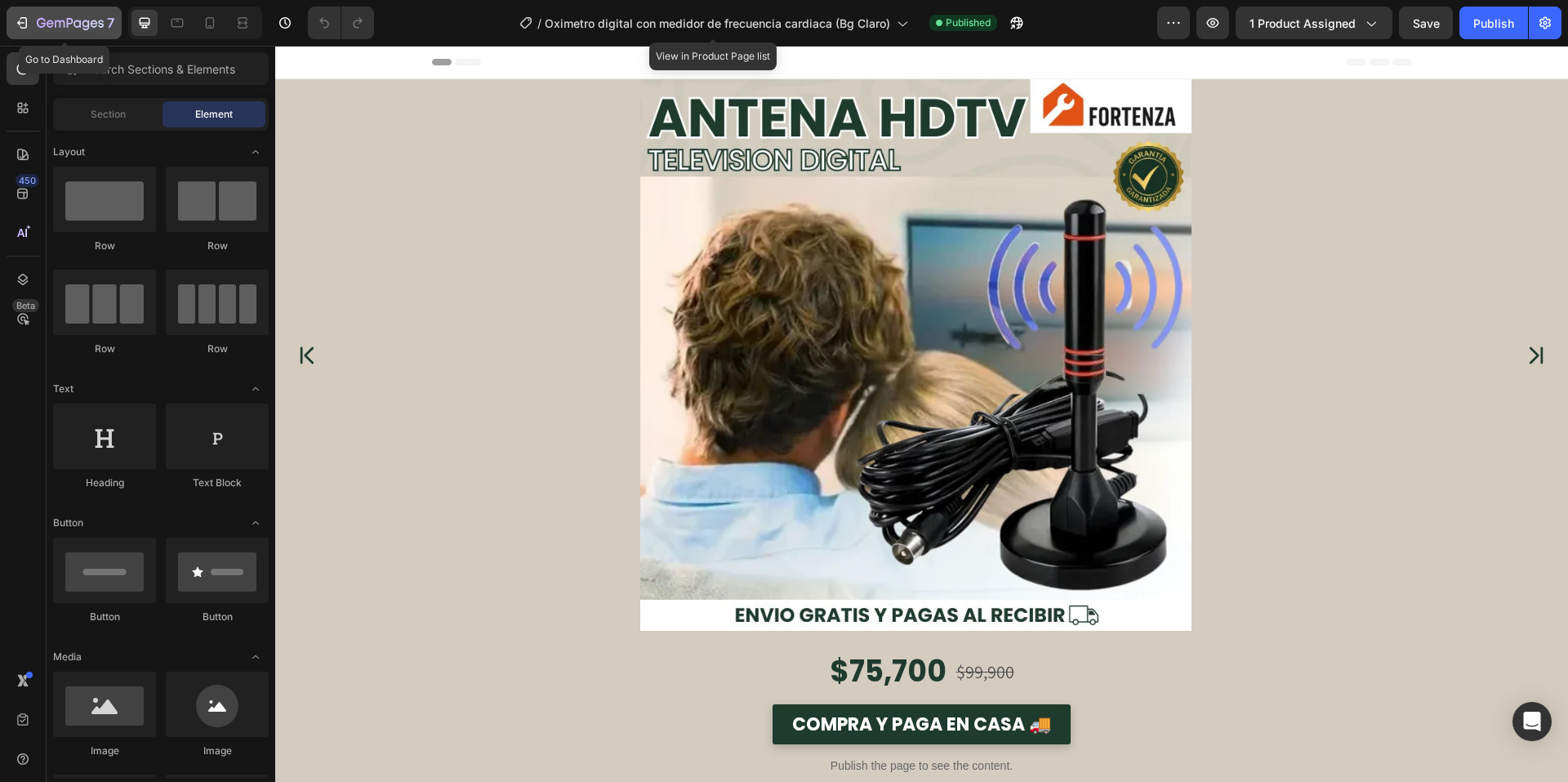
click at [54, 23] on icon "button" at bounding box center [59, 24] width 10 height 7
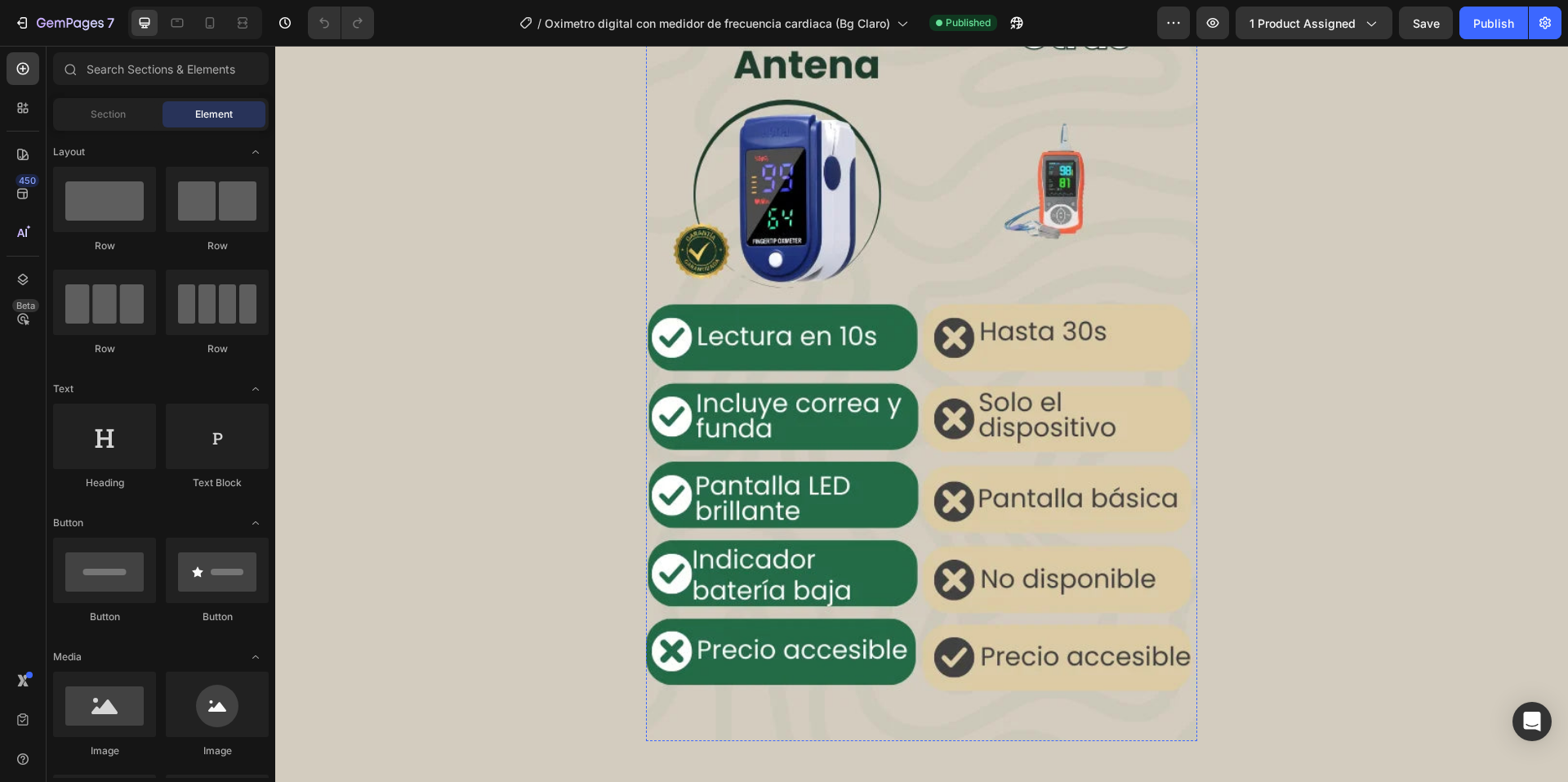
scroll to position [567, 0]
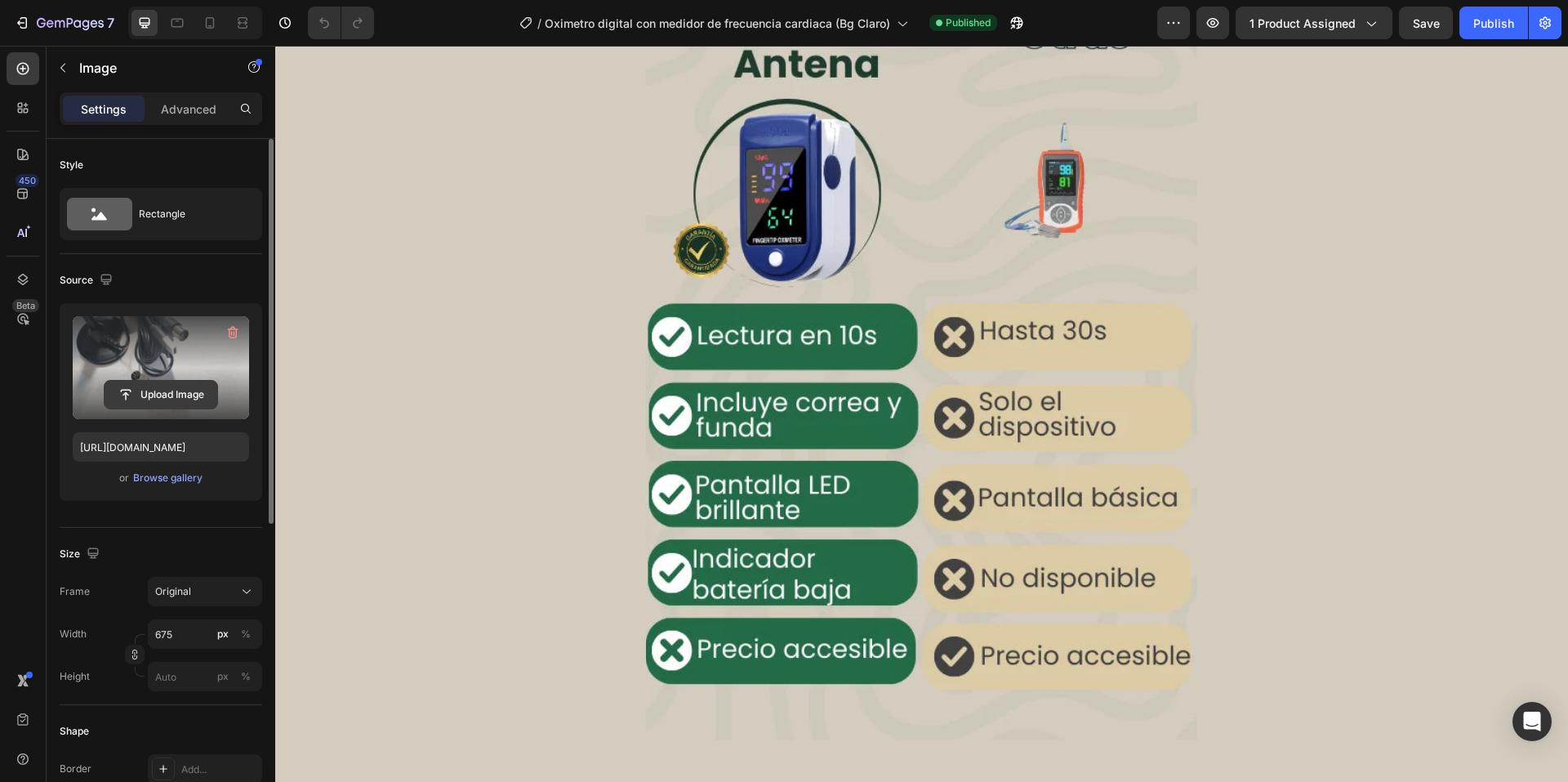
click at [172, 396] on input "file" at bounding box center [161, 395] width 113 height 28
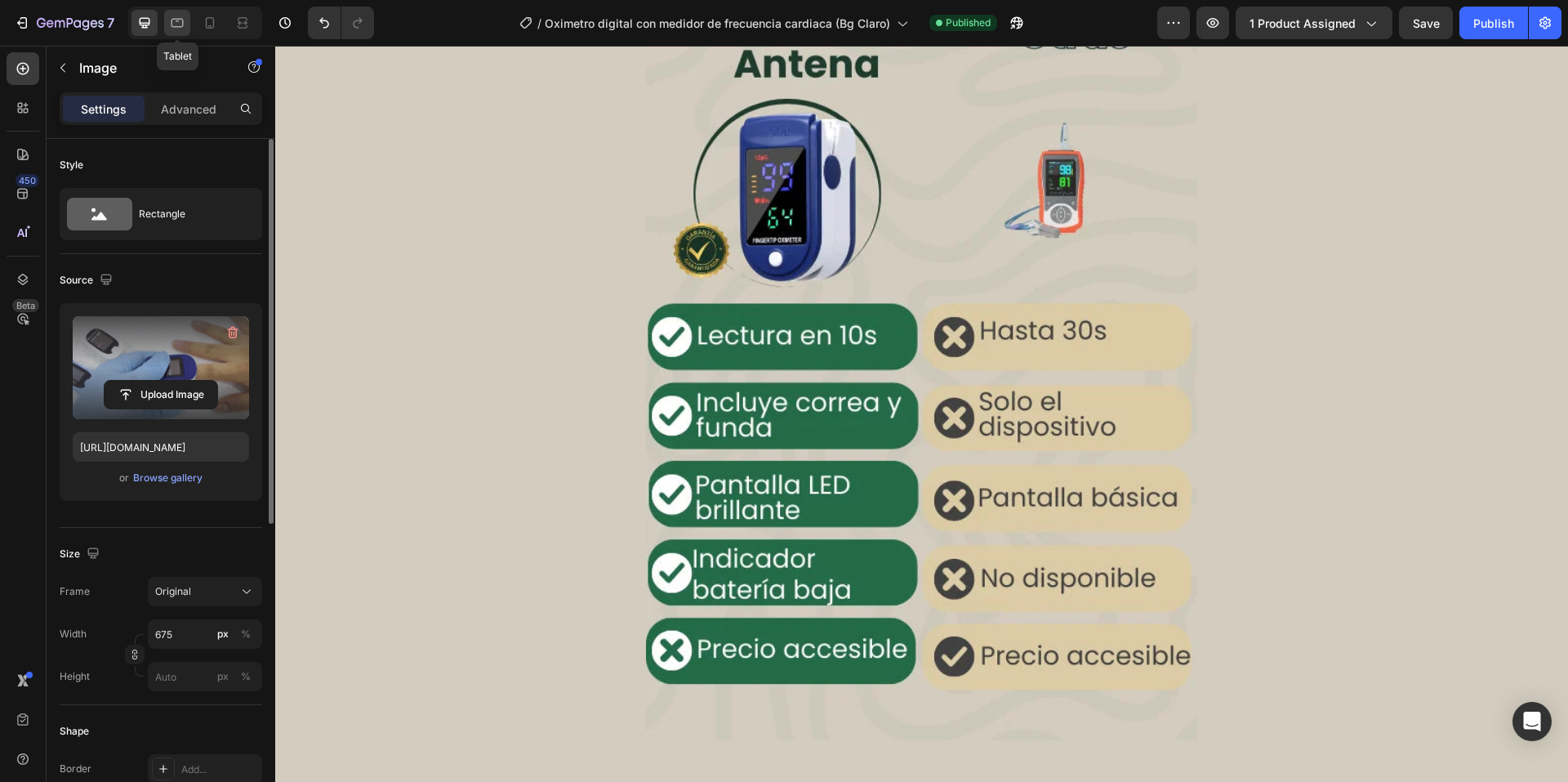
click at [172, 16] on icon at bounding box center [177, 23] width 17 height 17
type input "https://cdn.shopify.com/s/files/1/0660/3387/7162/files/gempages_573089364809089…"
type input "100"
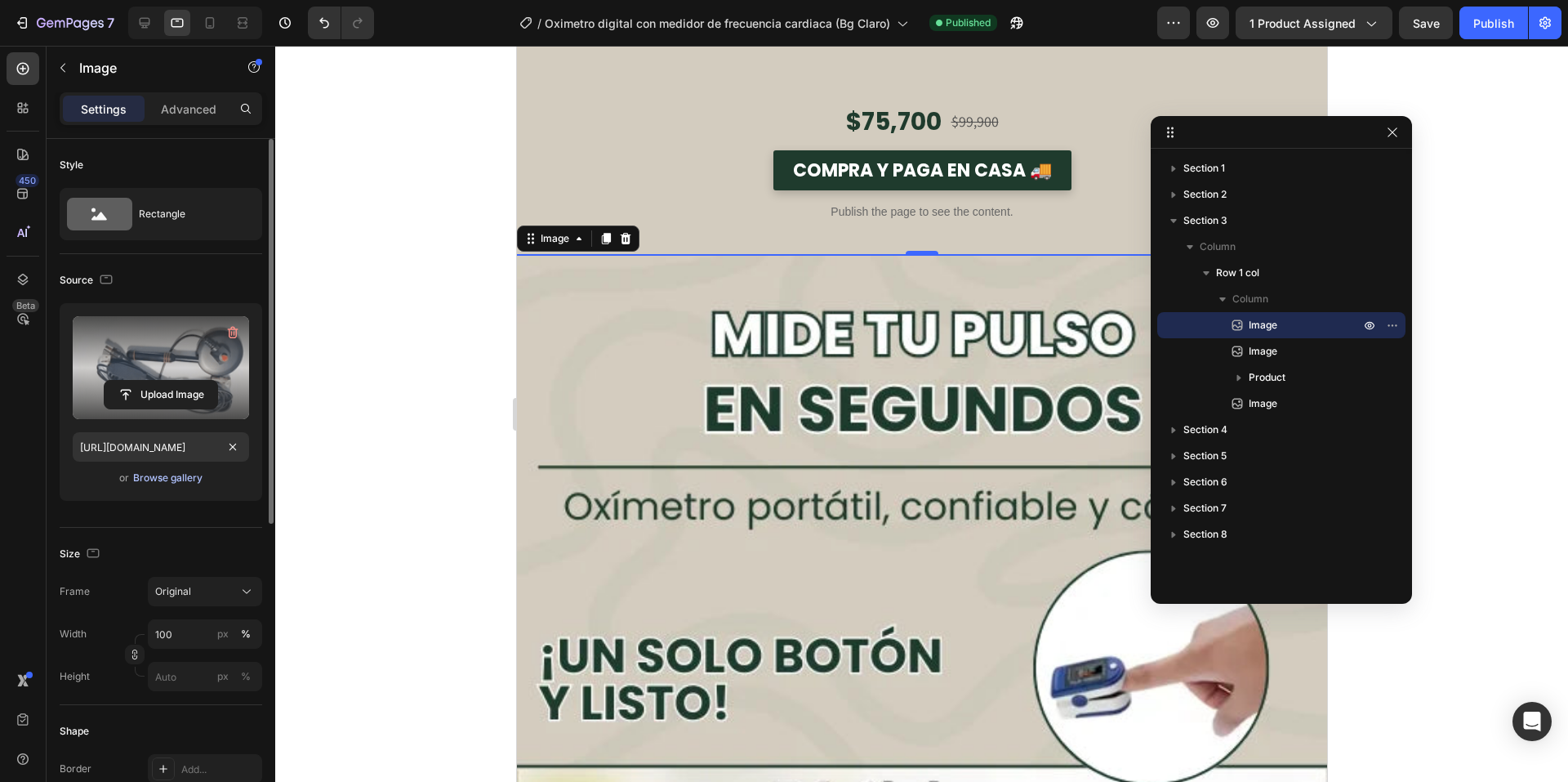
scroll to position [946, 0]
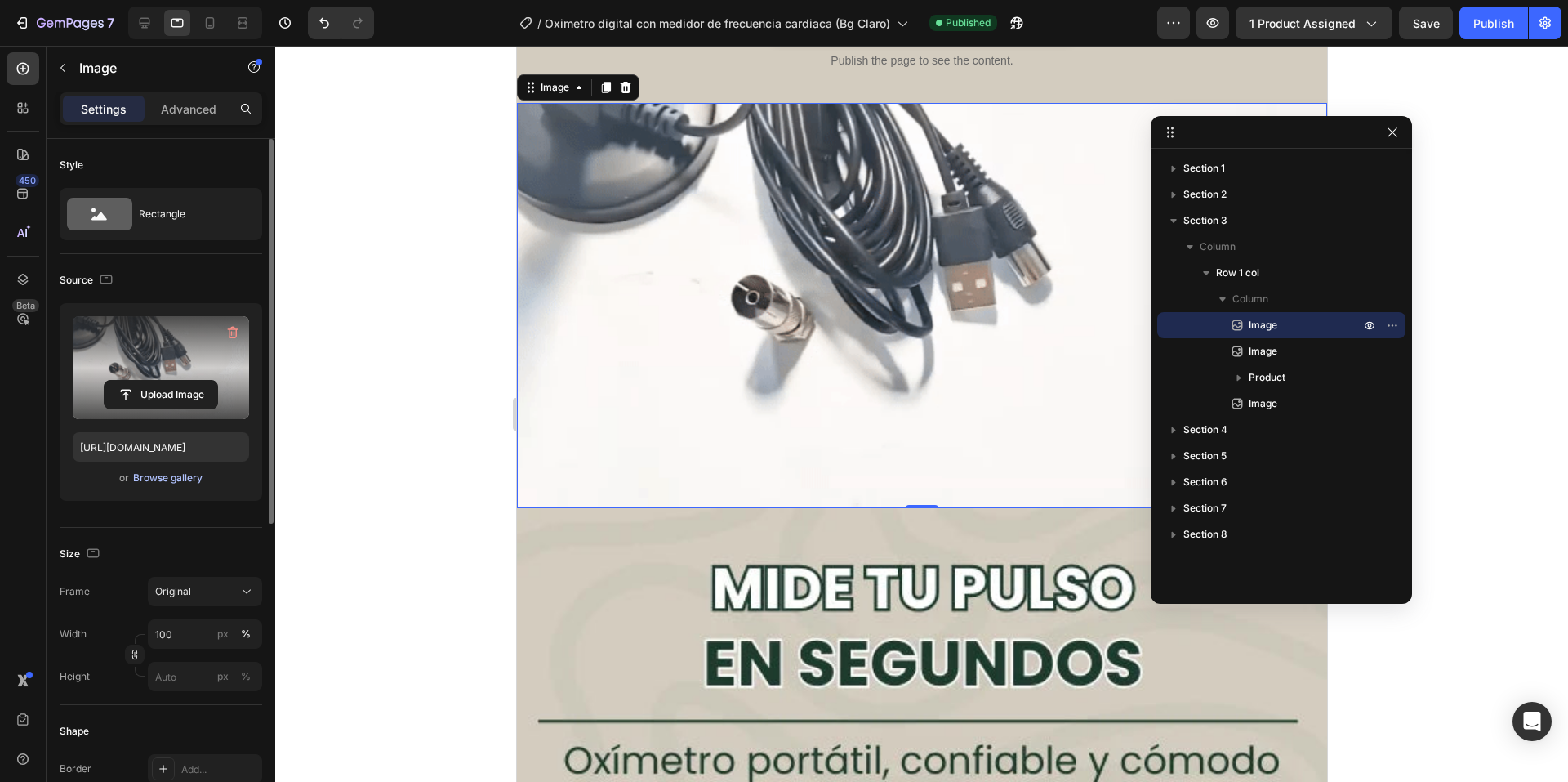
click at [201, 480] on div "Browse gallery" at bounding box center [168, 478] width 69 height 15
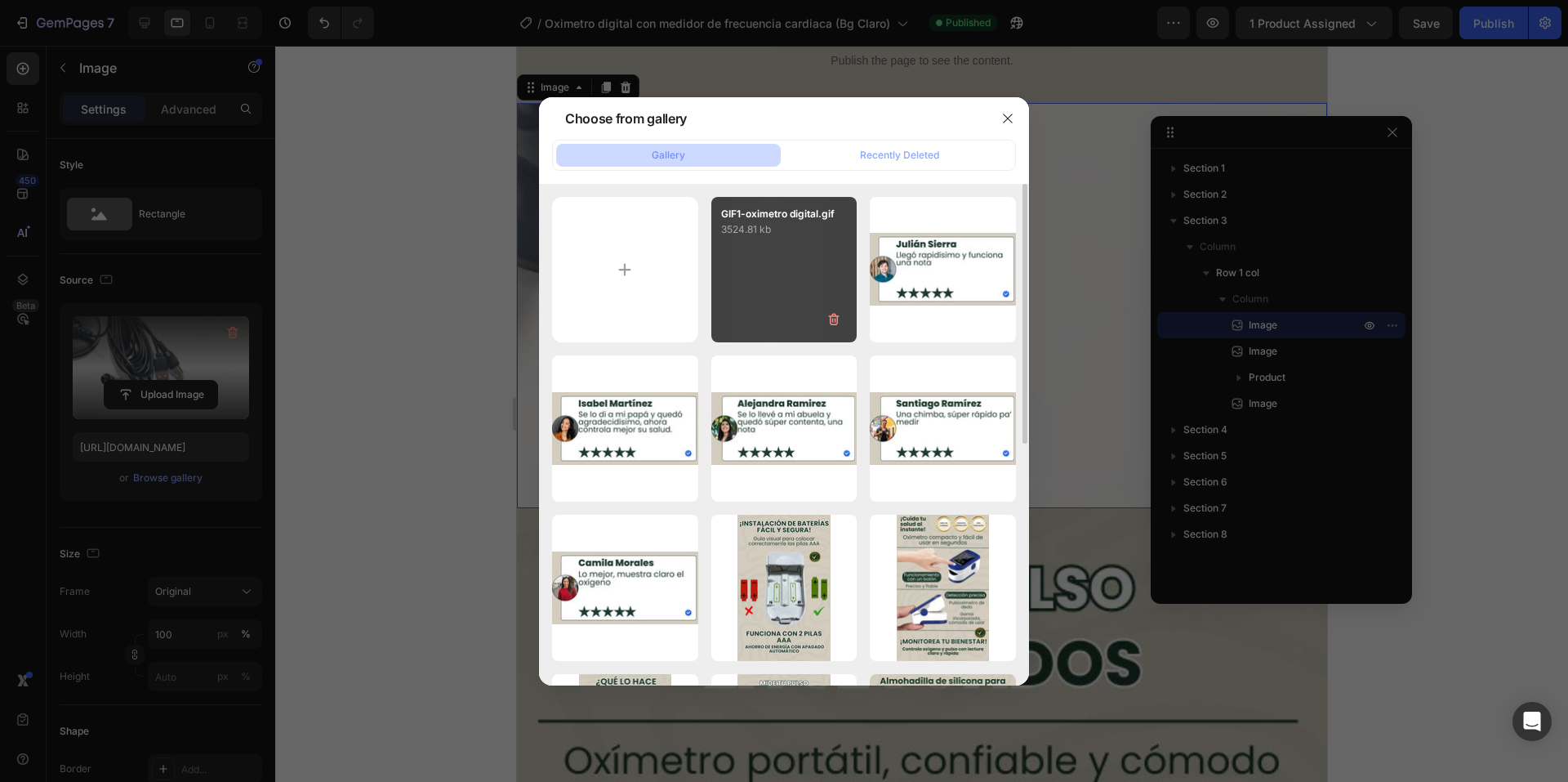
click at [778, 292] on div "GIF1-oximetro digital.gif 3524.81 kb" at bounding box center [784, 269] width 146 height 146
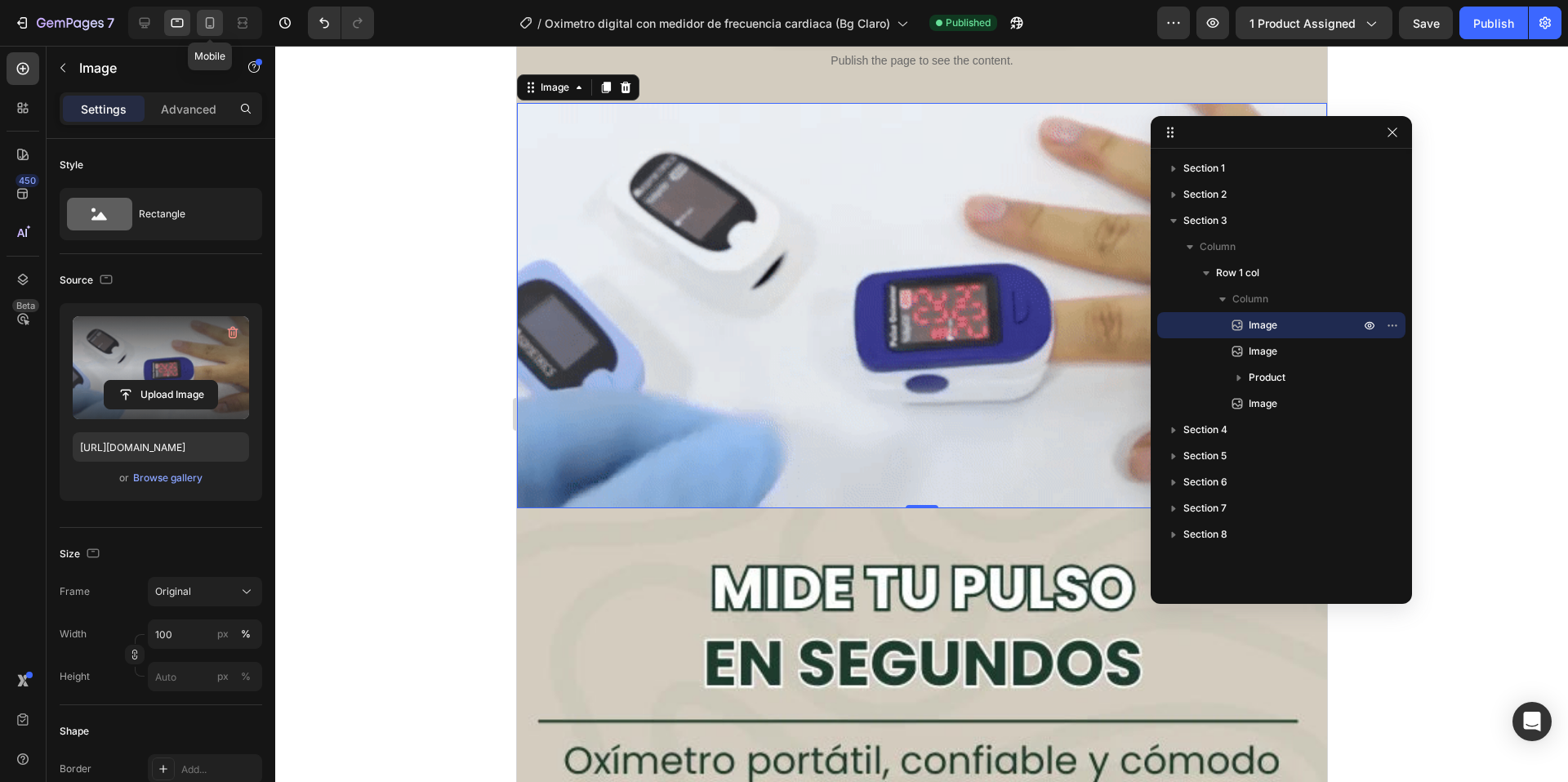
click at [208, 24] on icon at bounding box center [210, 23] width 17 height 17
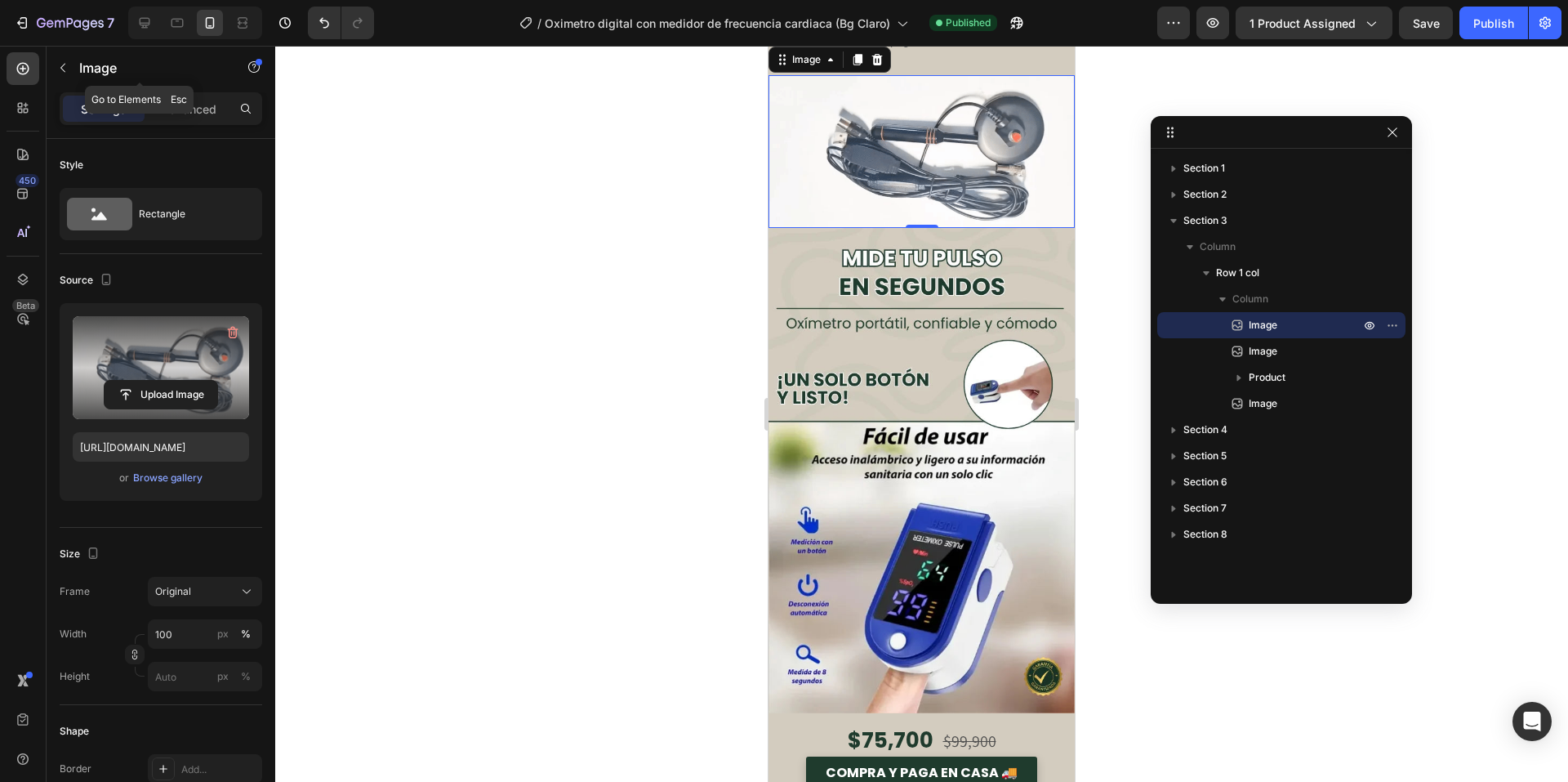
scroll to position [917, 0]
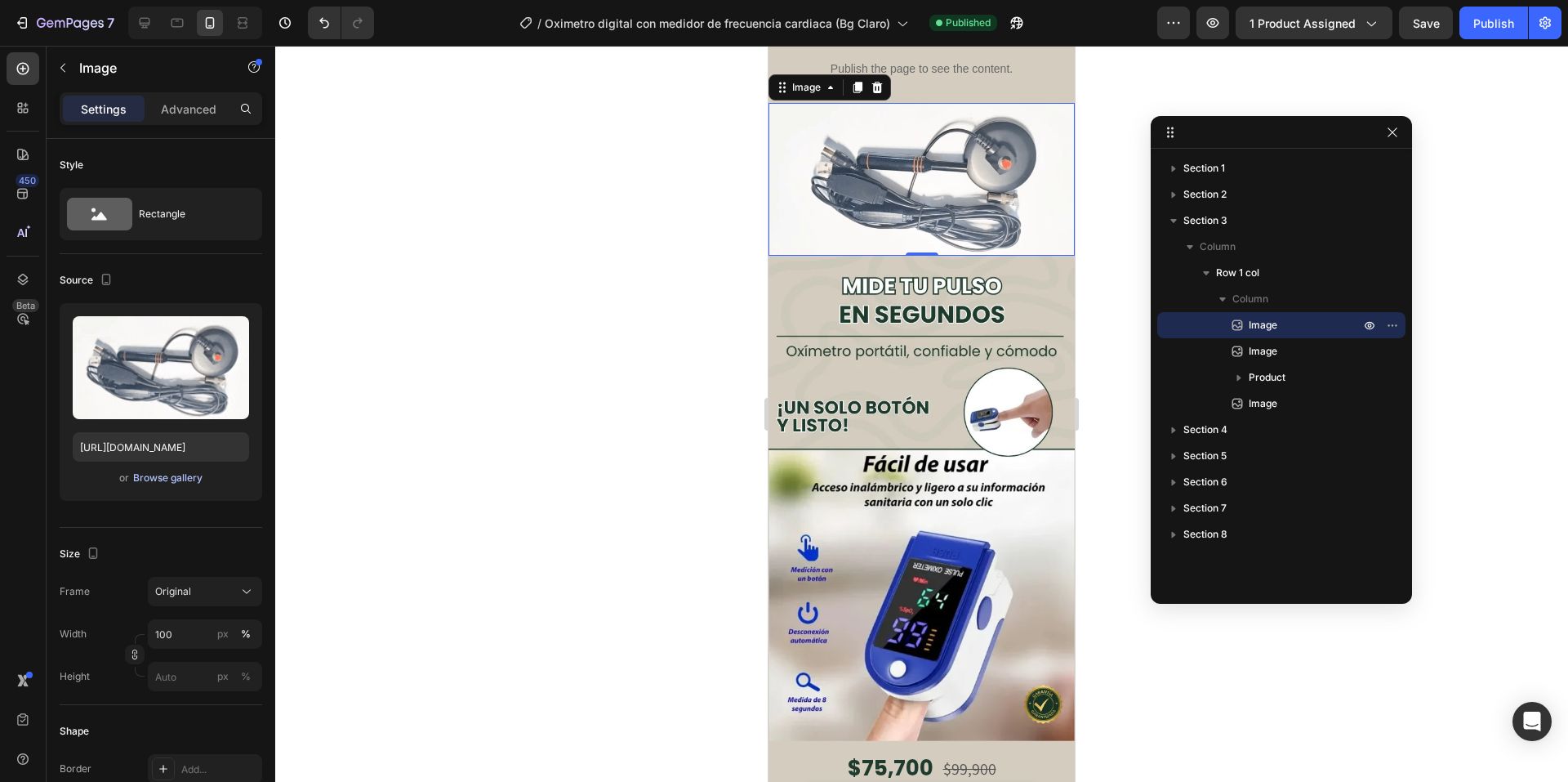
click at [182, 480] on div "Browse gallery" at bounding box center [168, 478] width 69 height 15
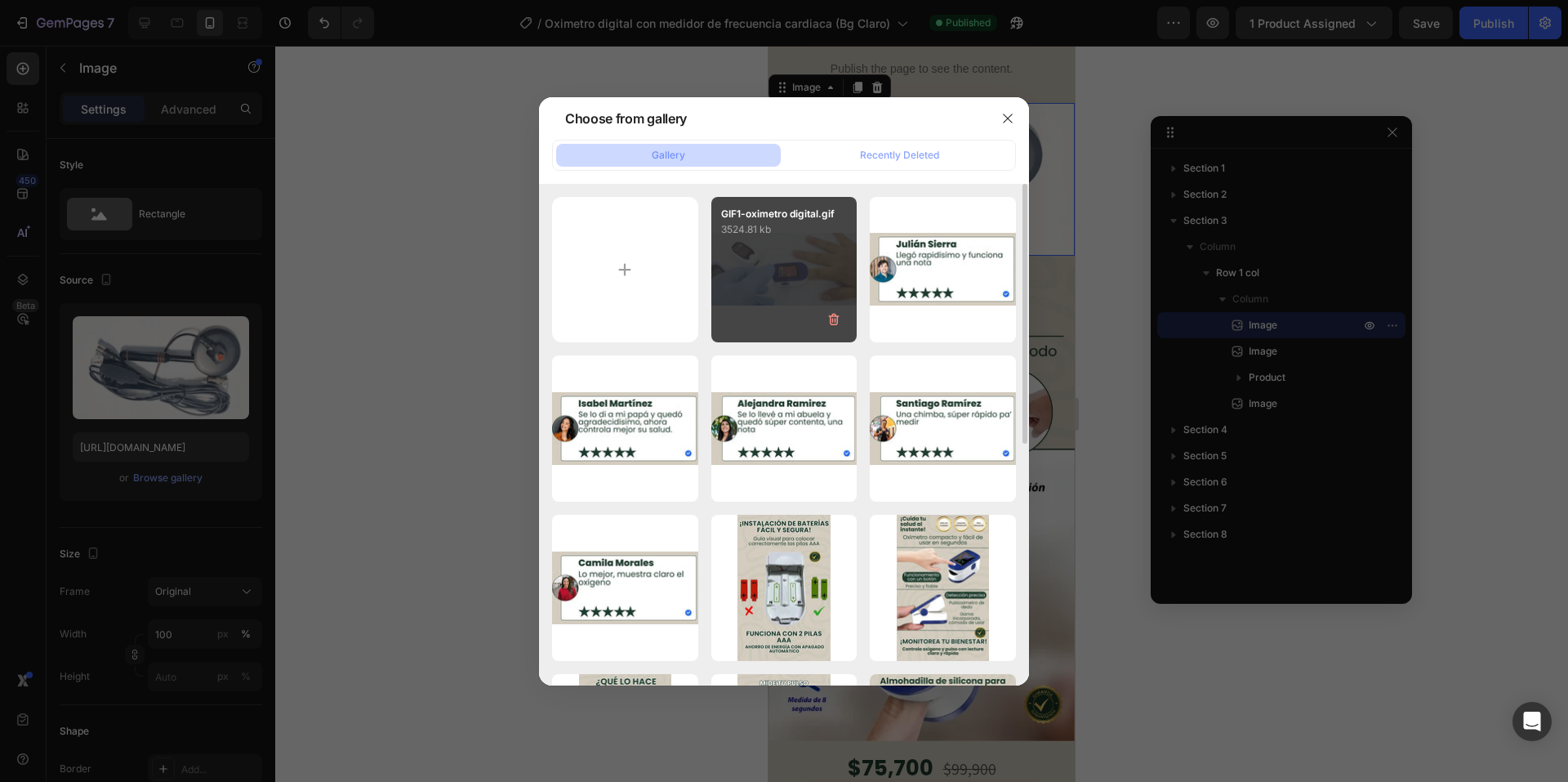
click at [776, 266] on div "GIF1-oximetro digital.gif 3524.81 kb" at bounding box center [784, 269] width 146 height 146
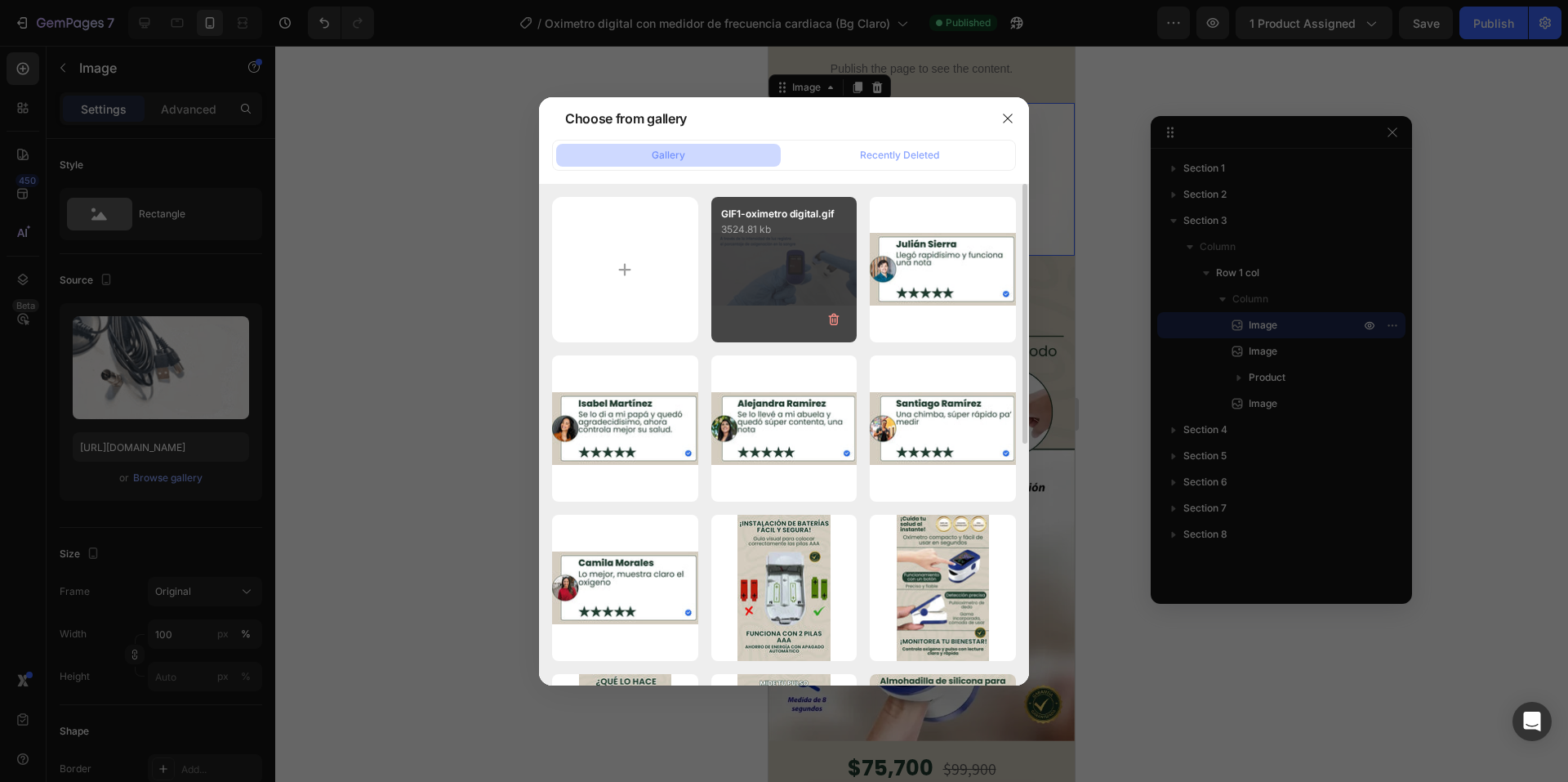
type input "https://cdn.shopify.com/s/files/1/0660/3387/7162/files/gempages_573089364809089…"
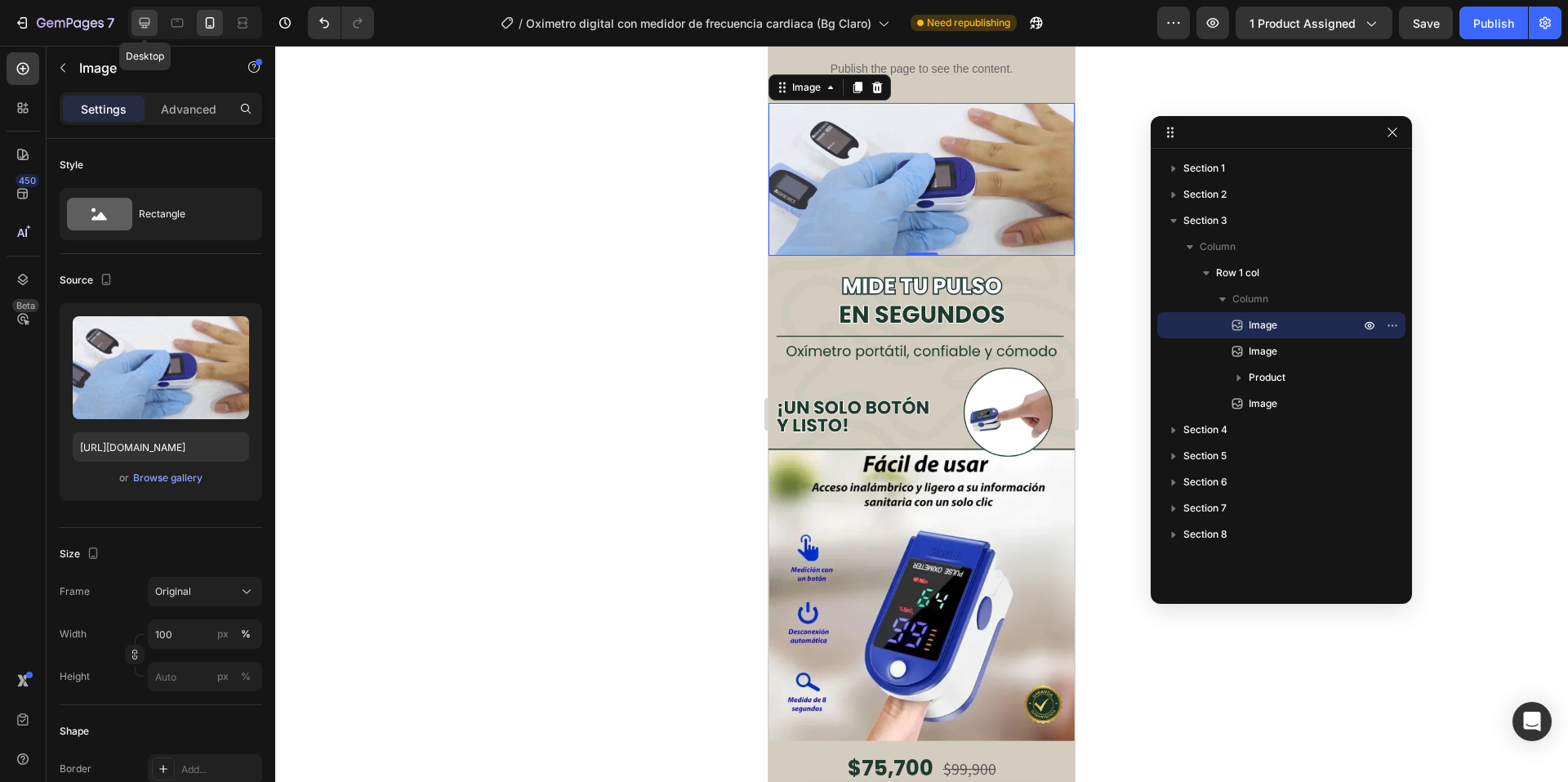
click at [140, 22] on icon at bounding box center [144, 23] width 11 height 11
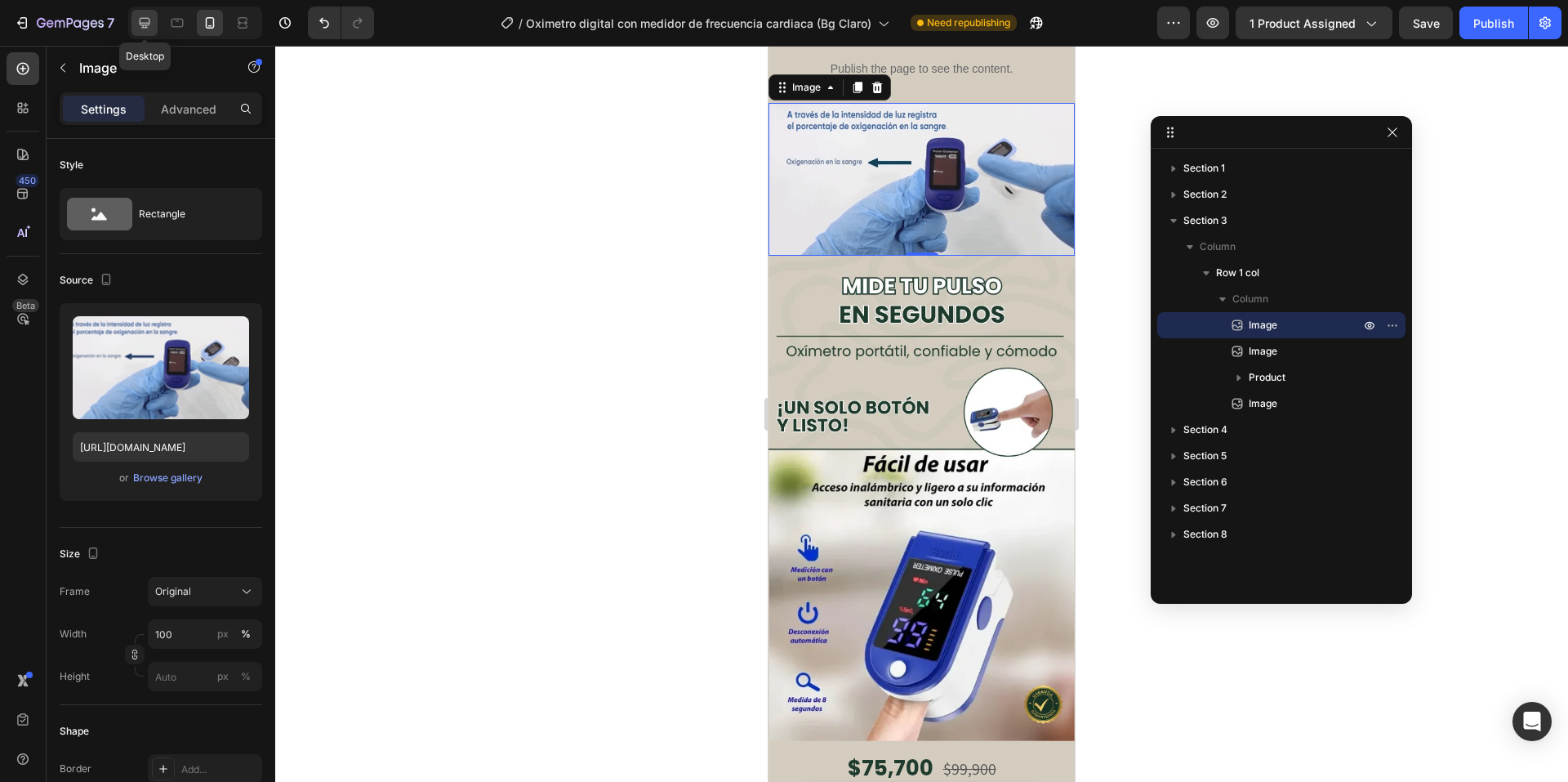
type input "675"
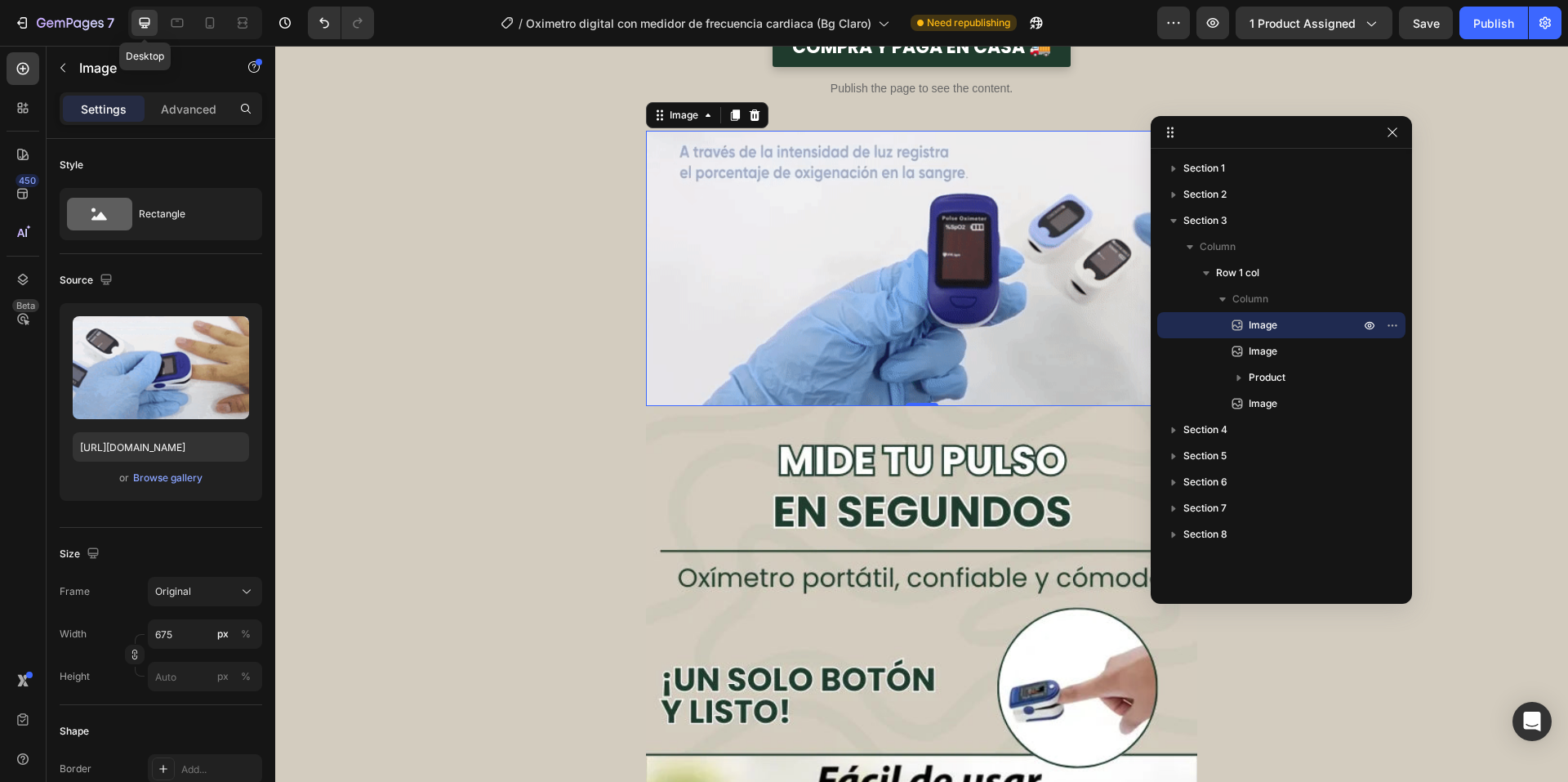
scroll to position [952, 0]
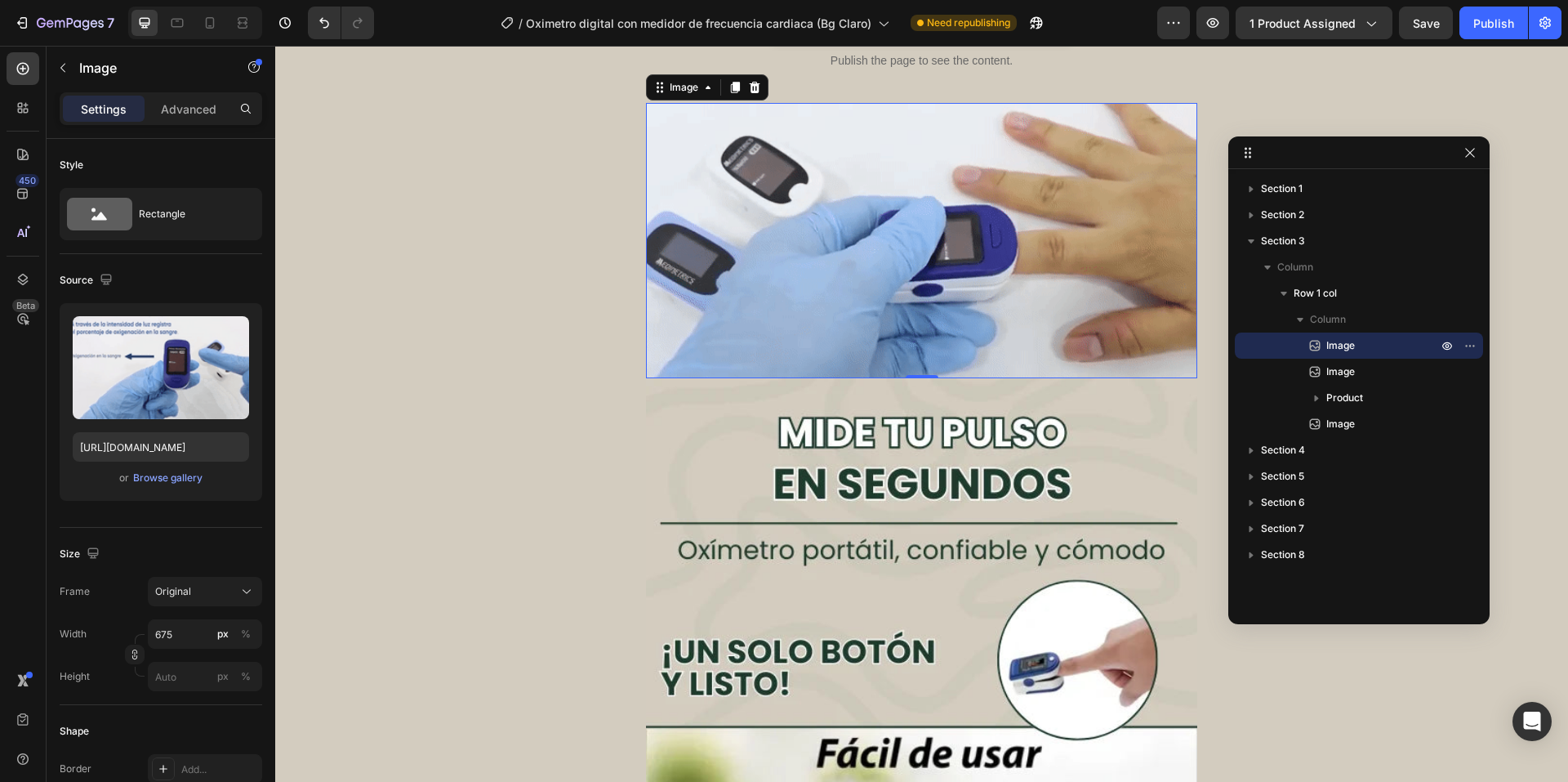
drag, startPoint x: 1248, startPoint y: 131, endPoint x: 1327, endPoint y: 152, distance: 81.7
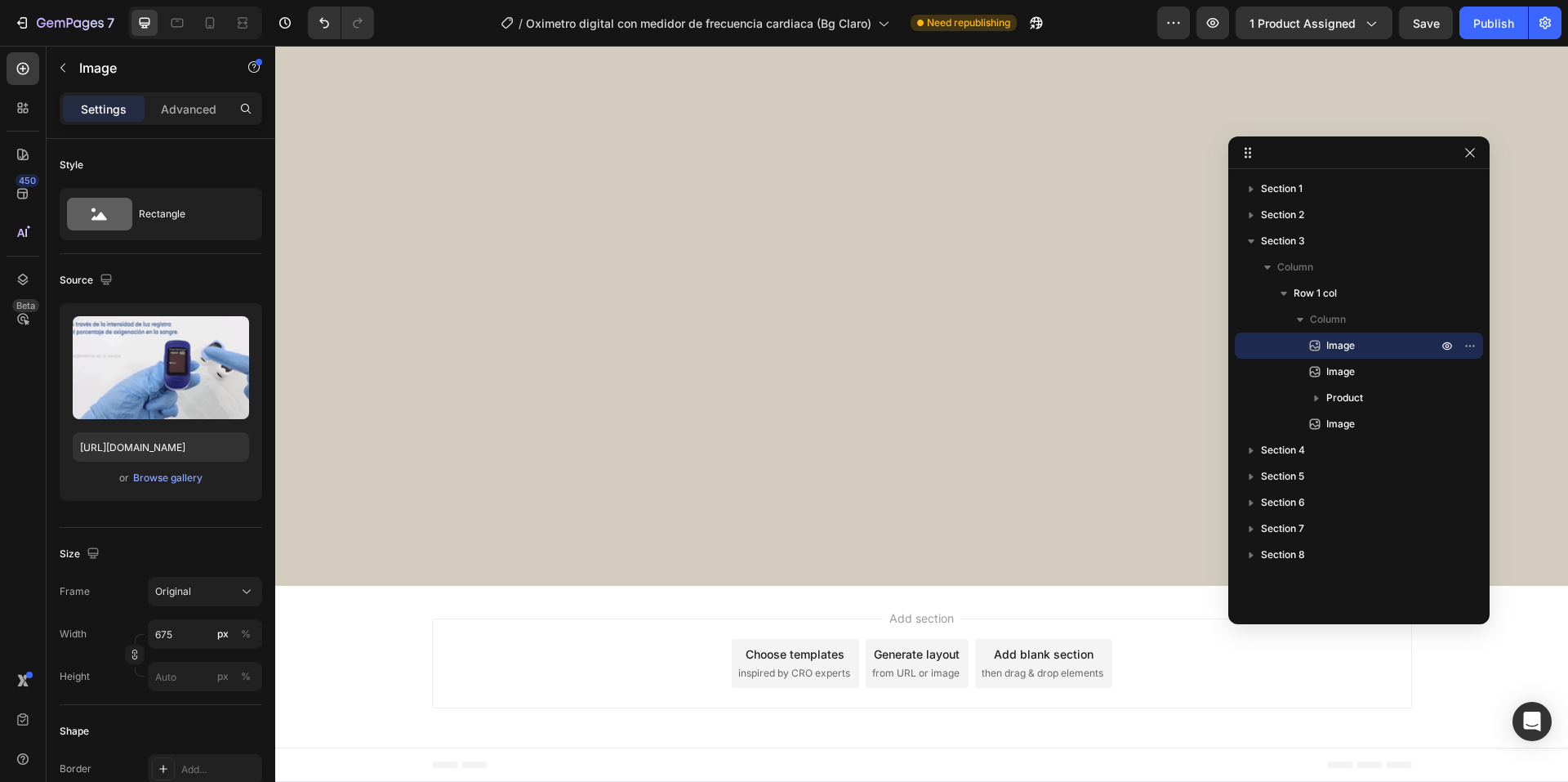
scroll to position [4348, 0]
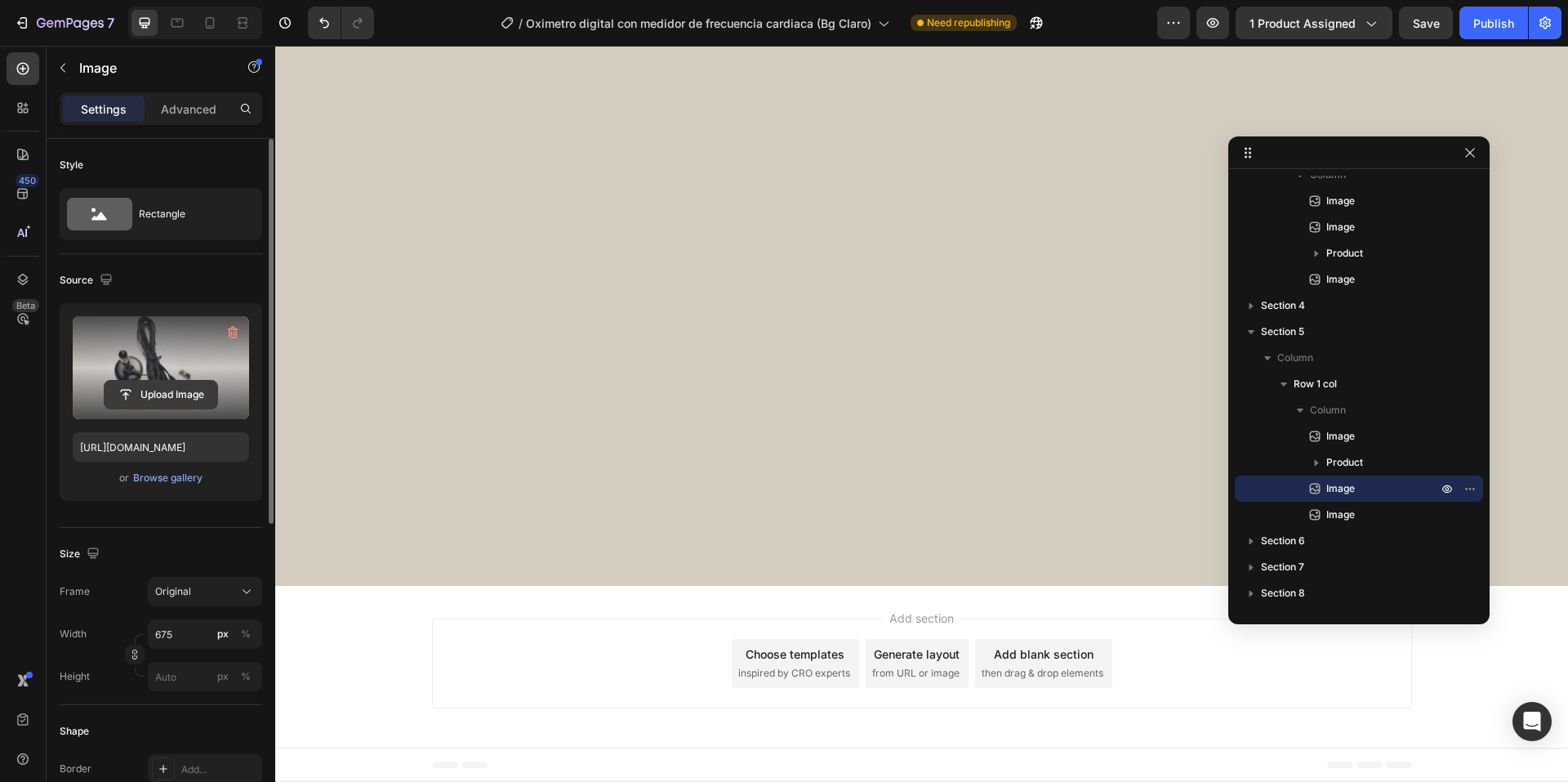
click at [178, 396] on input "file" at bounding box center [161, 395] width 113 height 28
click at [175, 21] on icon at bounding box center [177, 23] width 17 height 17
type input "https://cdn.shopify.com/s/files/1/0660/3387/7162/files/gempages_573089364809089…"
type input "100"
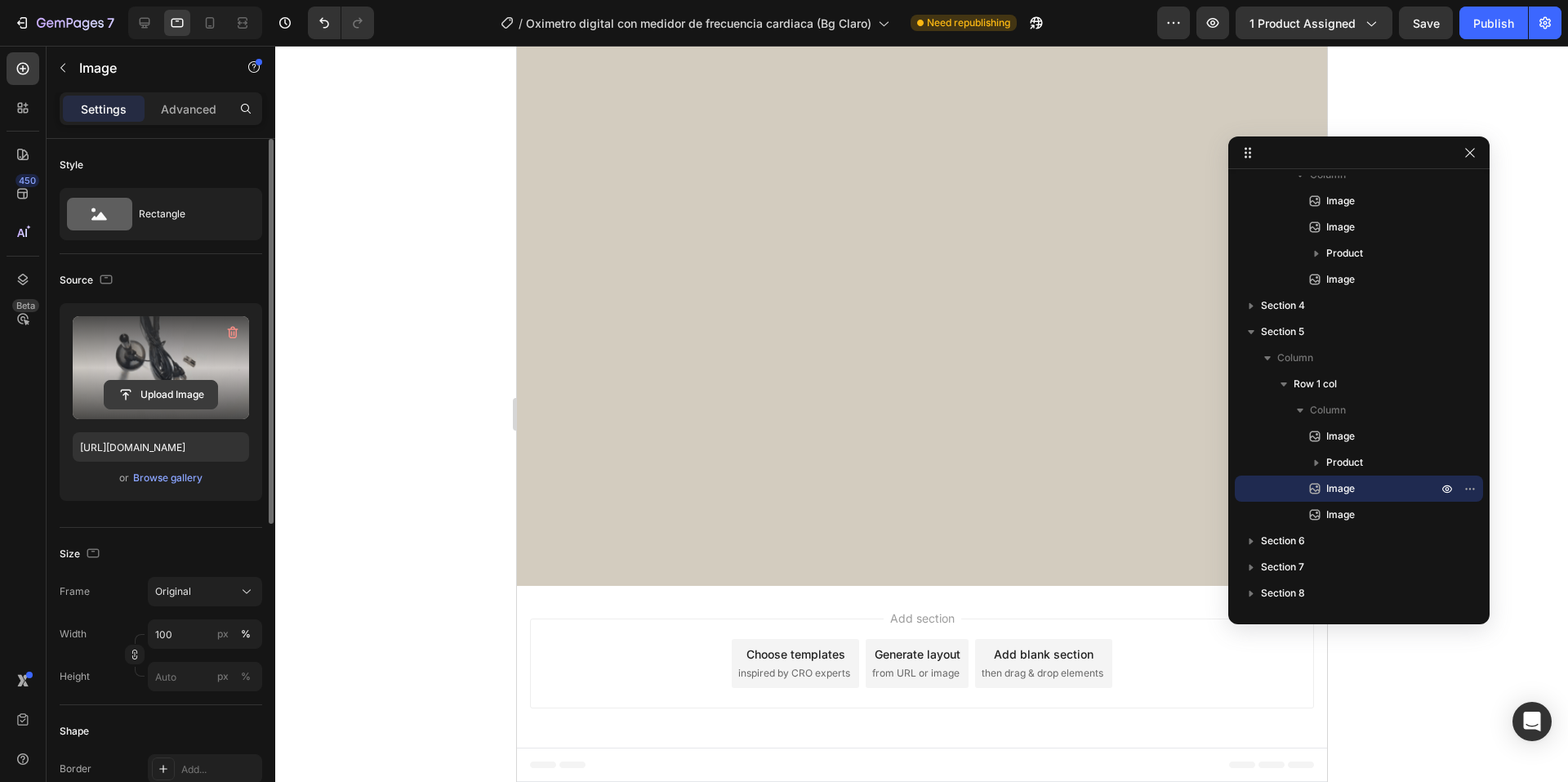
scroll to position [4765, 0]
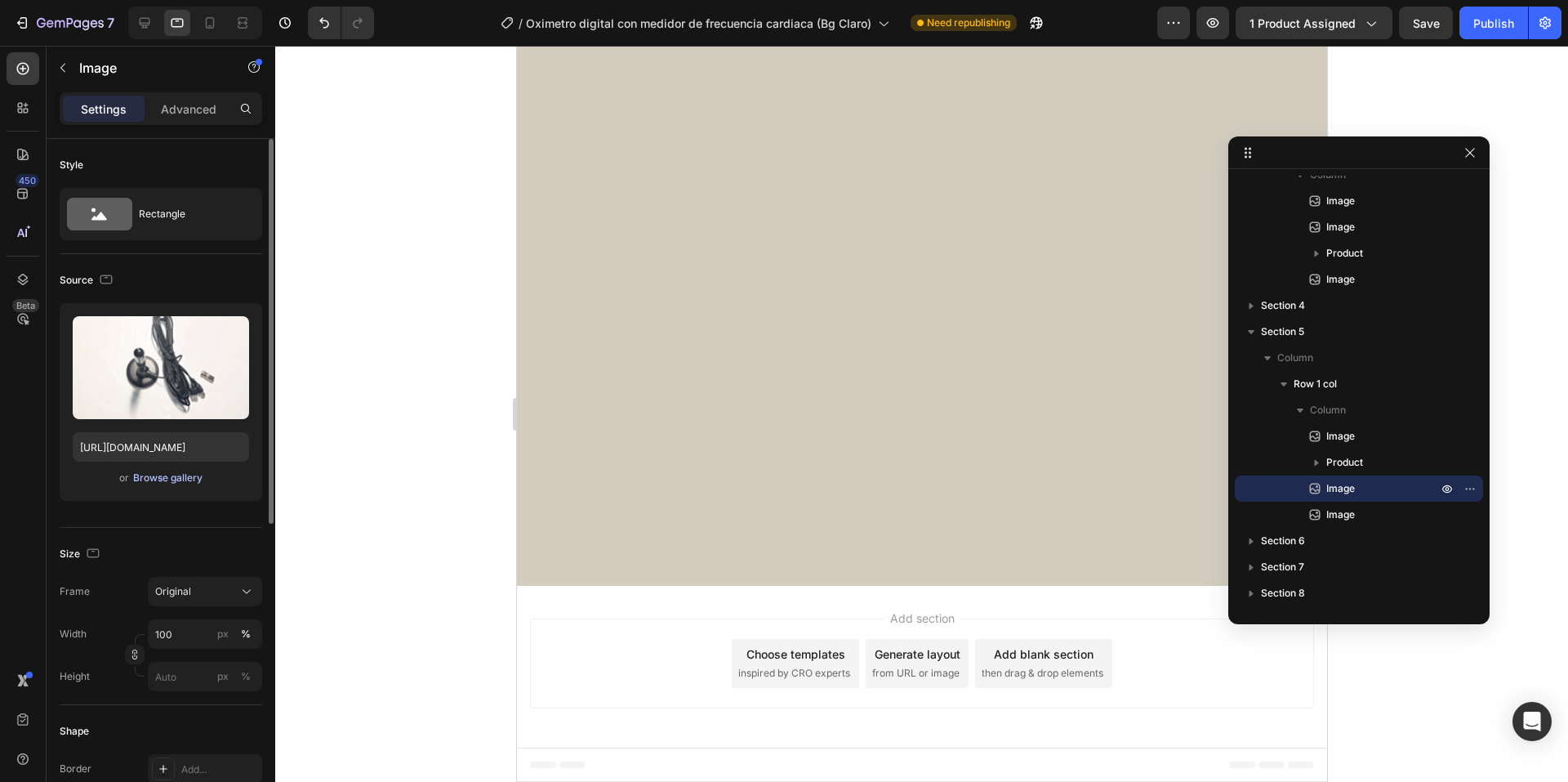
click at [159, 476] on div "Browse gallery" at bounding box center [168, 478] width 69 height 15
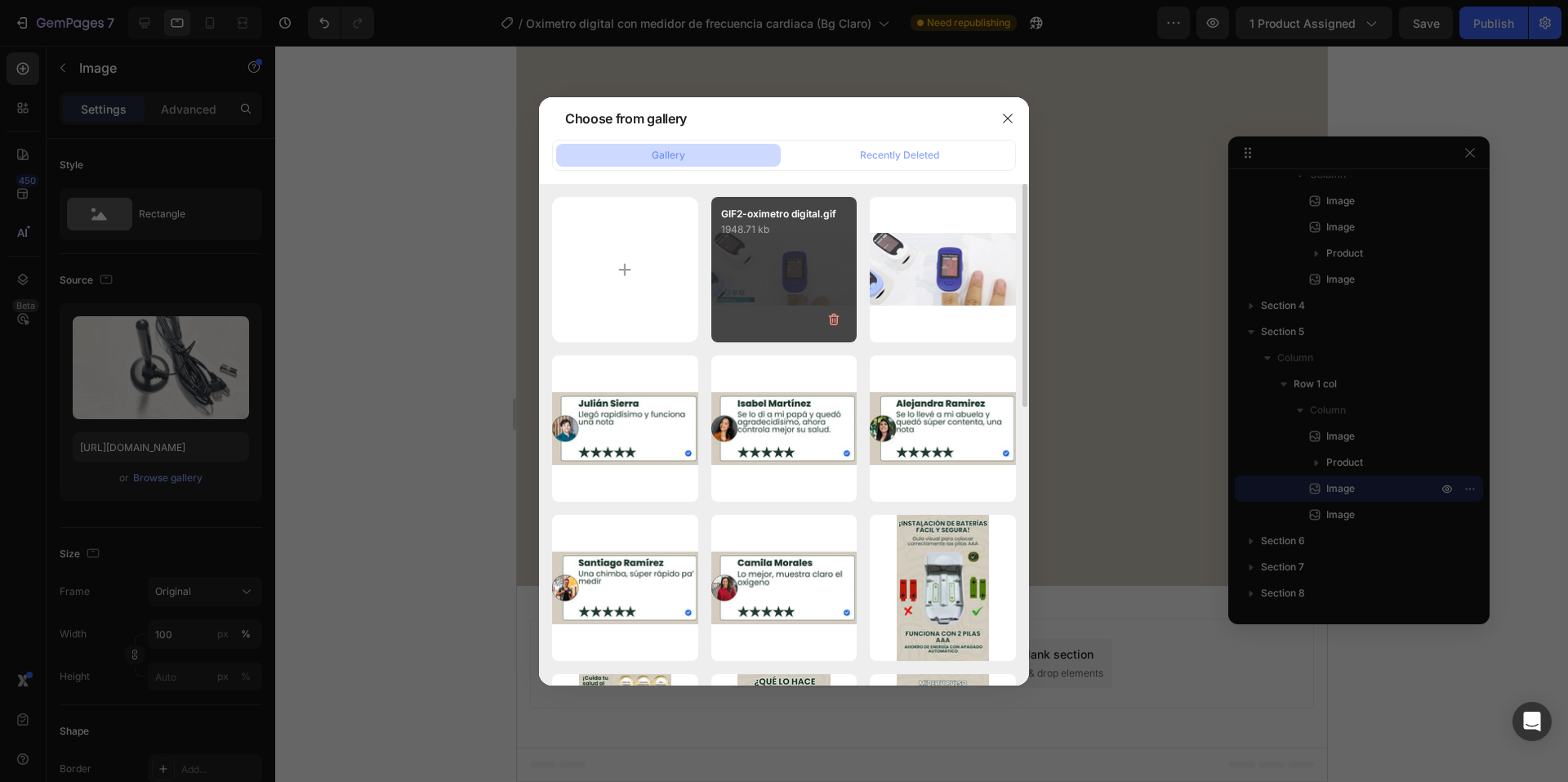
click at [754, 254] on div "GIF2-oximetro digital.gif 1948.71 kb" at bounding box center [784, 269] width 146 height 146
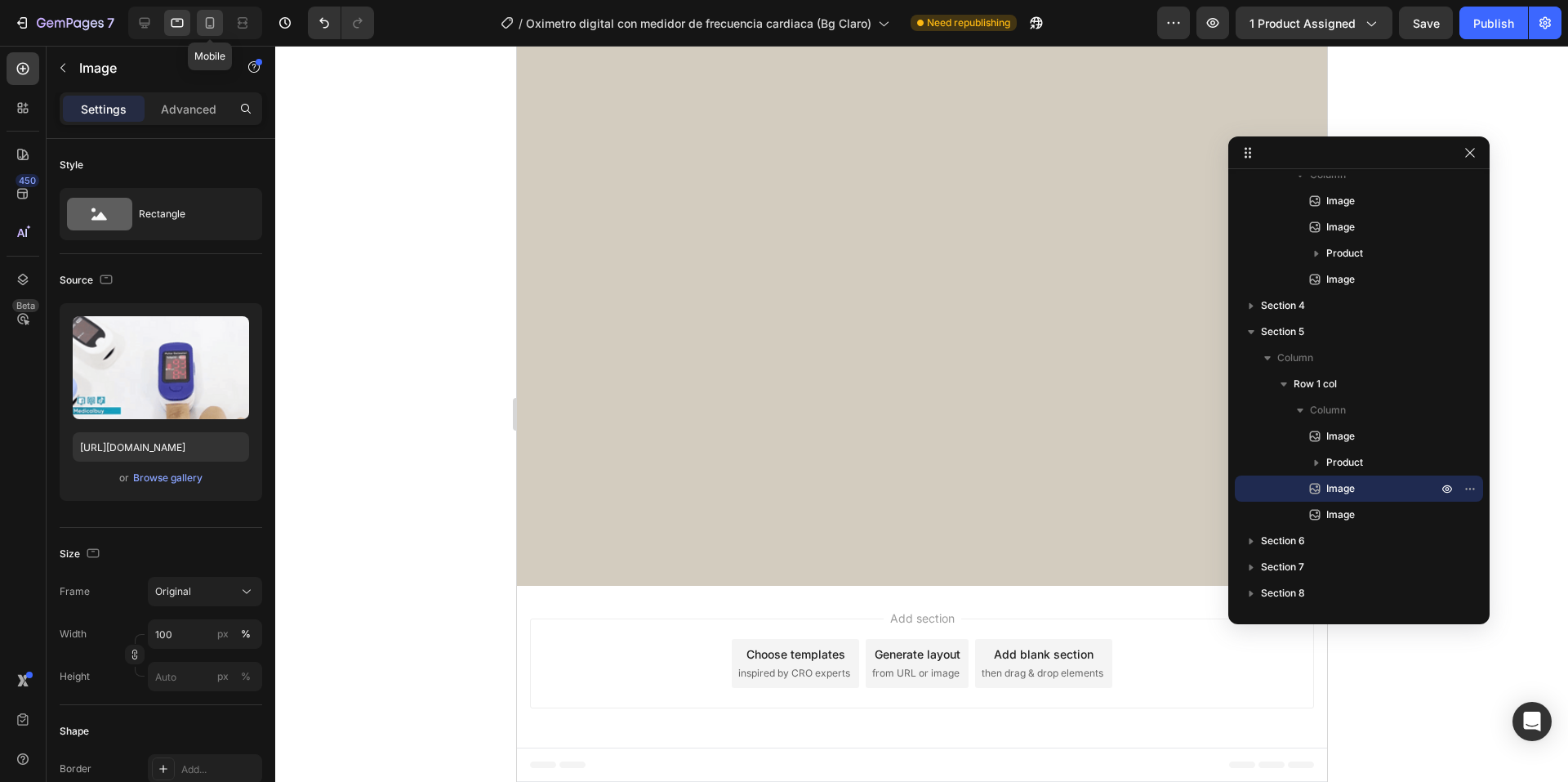
click at [210, 17] on icon at bounding box center [210, 23] width 9 height 12
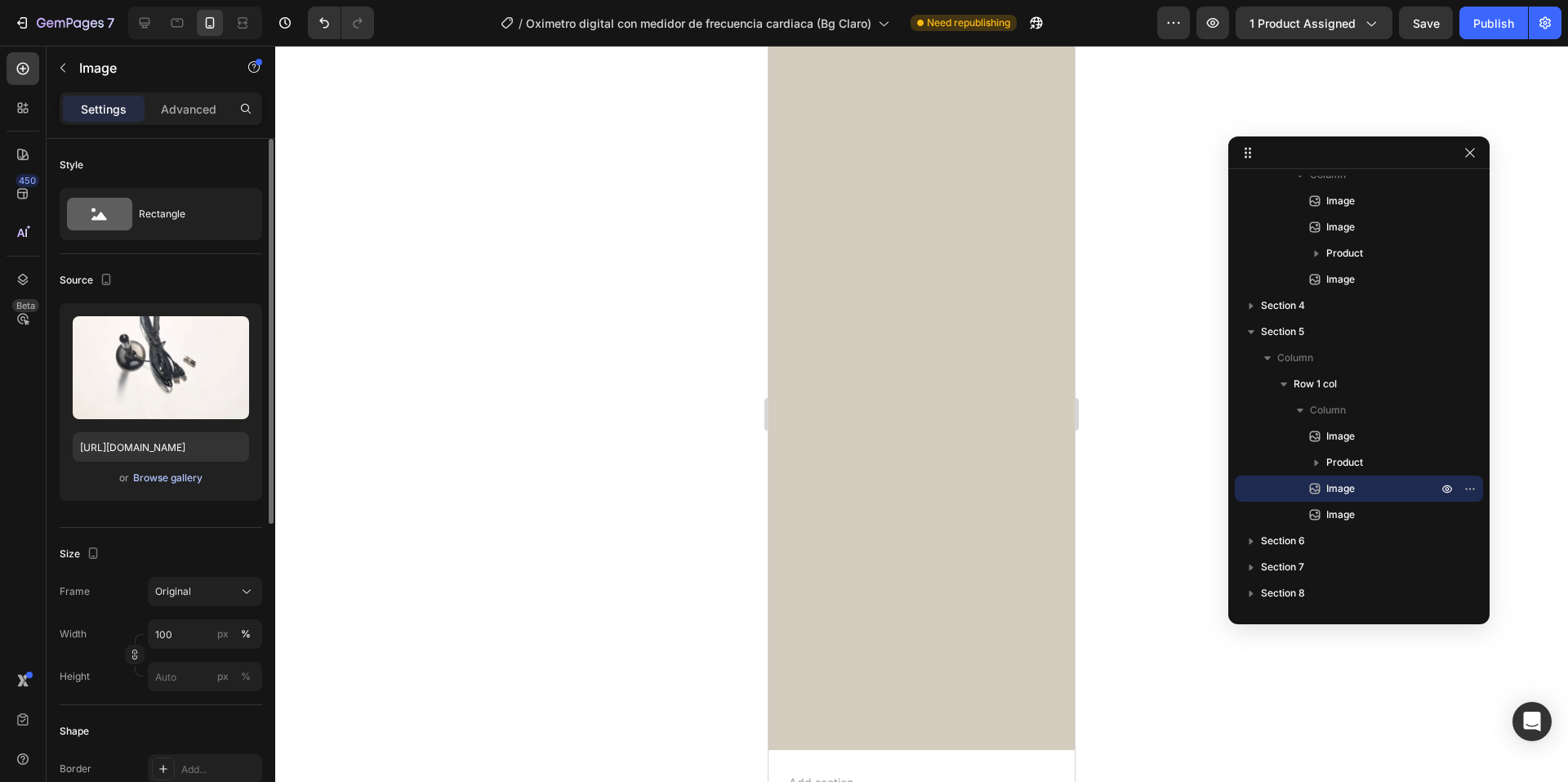
scroll to position [3938, 0]
click at [178, 479] on div "Browse gallery" at bounding box center [168, 478] width 69 height 15
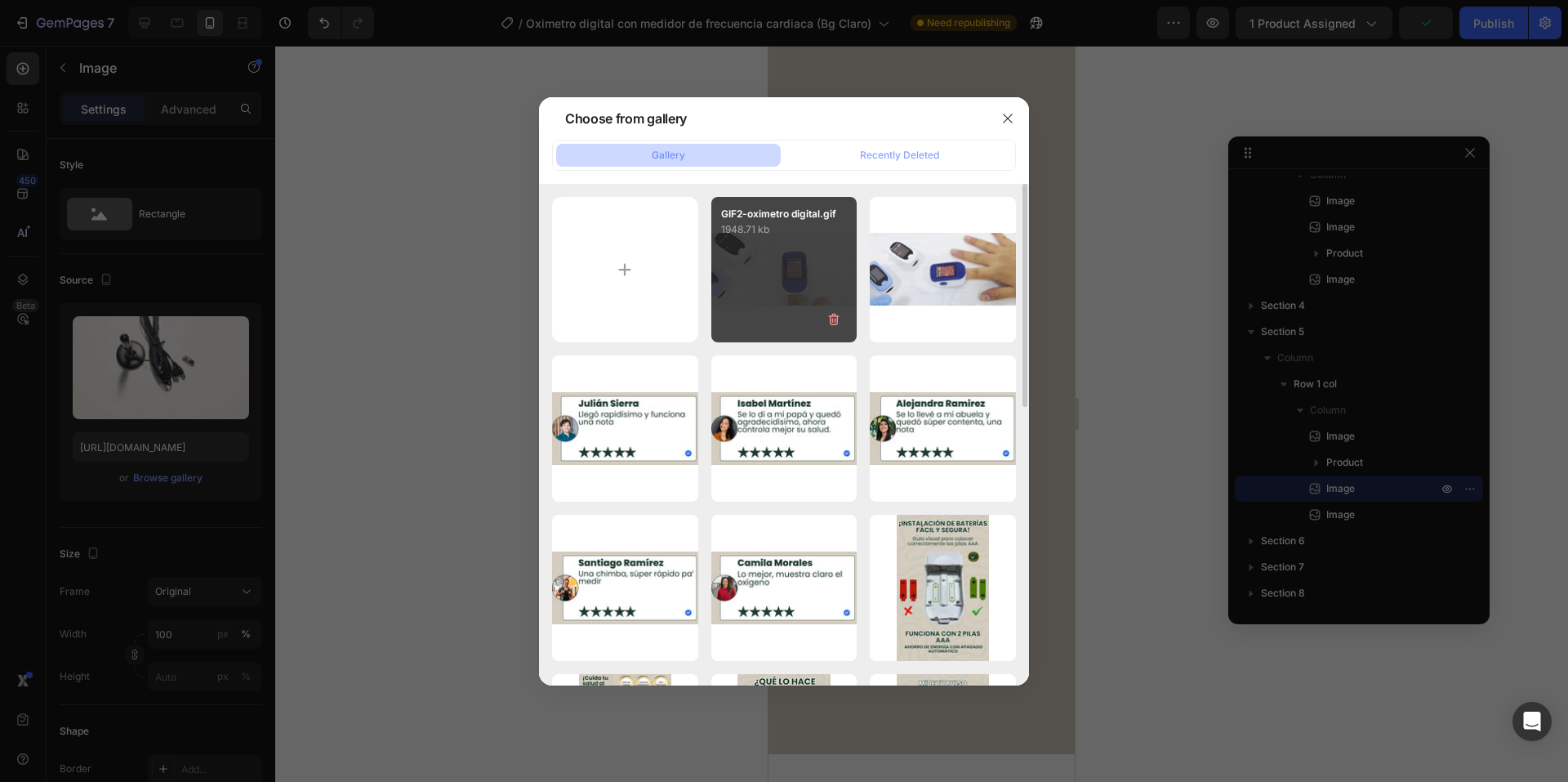
click at [786, 290] on div "GIF2-oximetro digital.gif 1948.71 kb" at bounding box center [784, 269] width 146 height 146
type input "https://cdn.shopify.com/s/files/1/0660/3387/7162/files/gempages_573089364809089…"
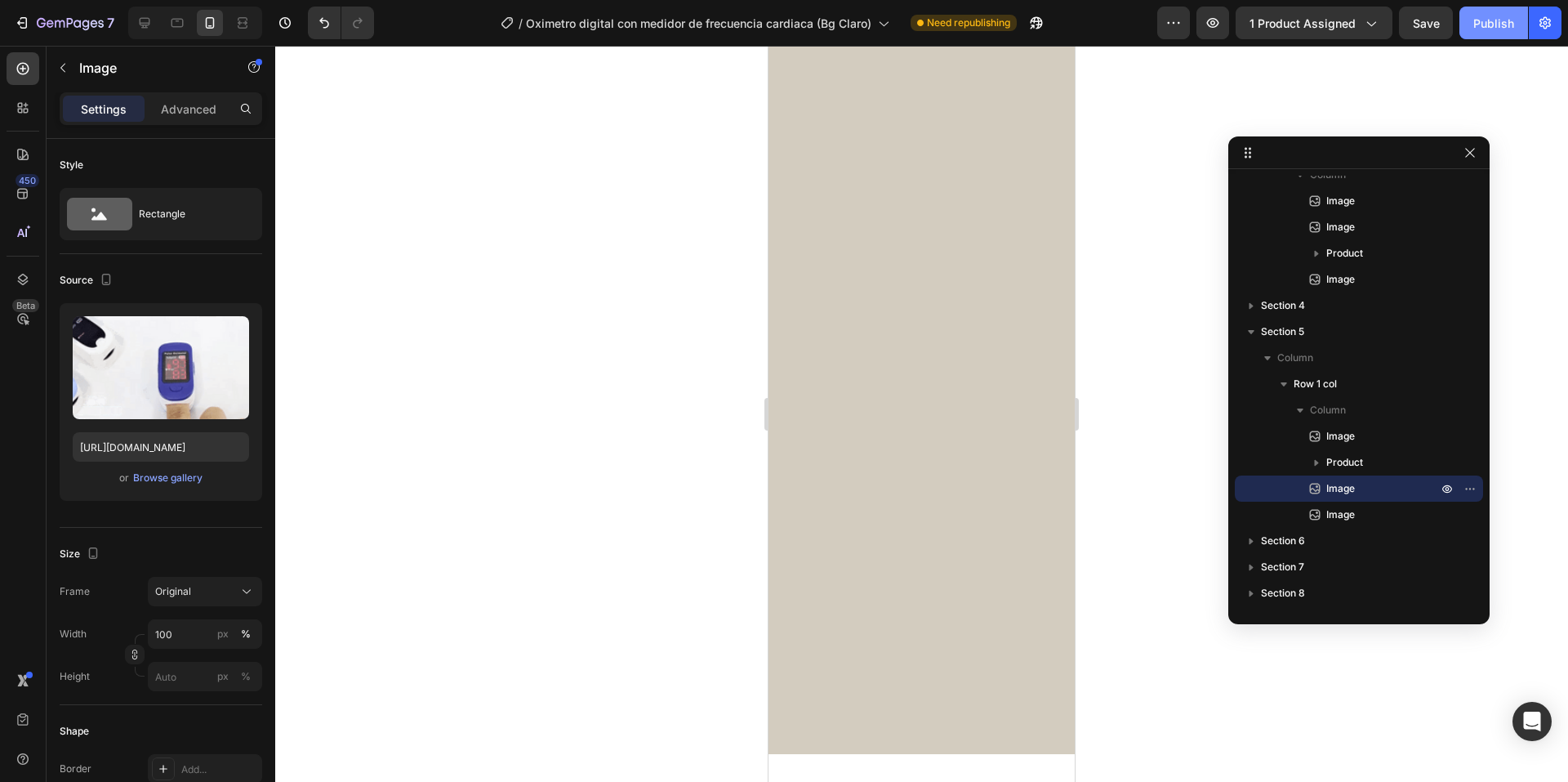
click at [1504, 27] on div "Publish" at bounding box center [1493, 23] width 40 height 17
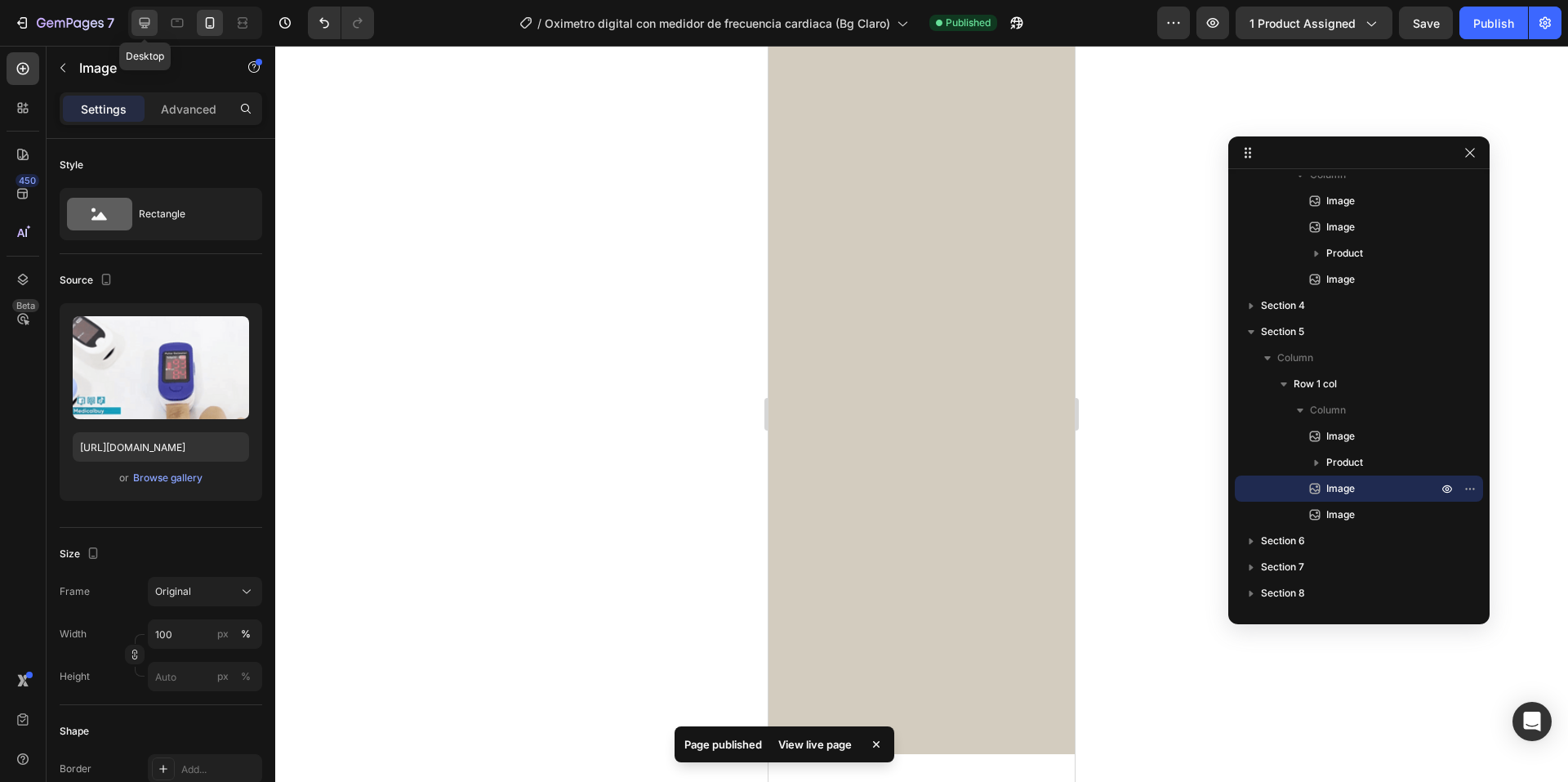
click at [148, 19] on icon at bounding box center [144, 23] width 11 height 11
type input "675"
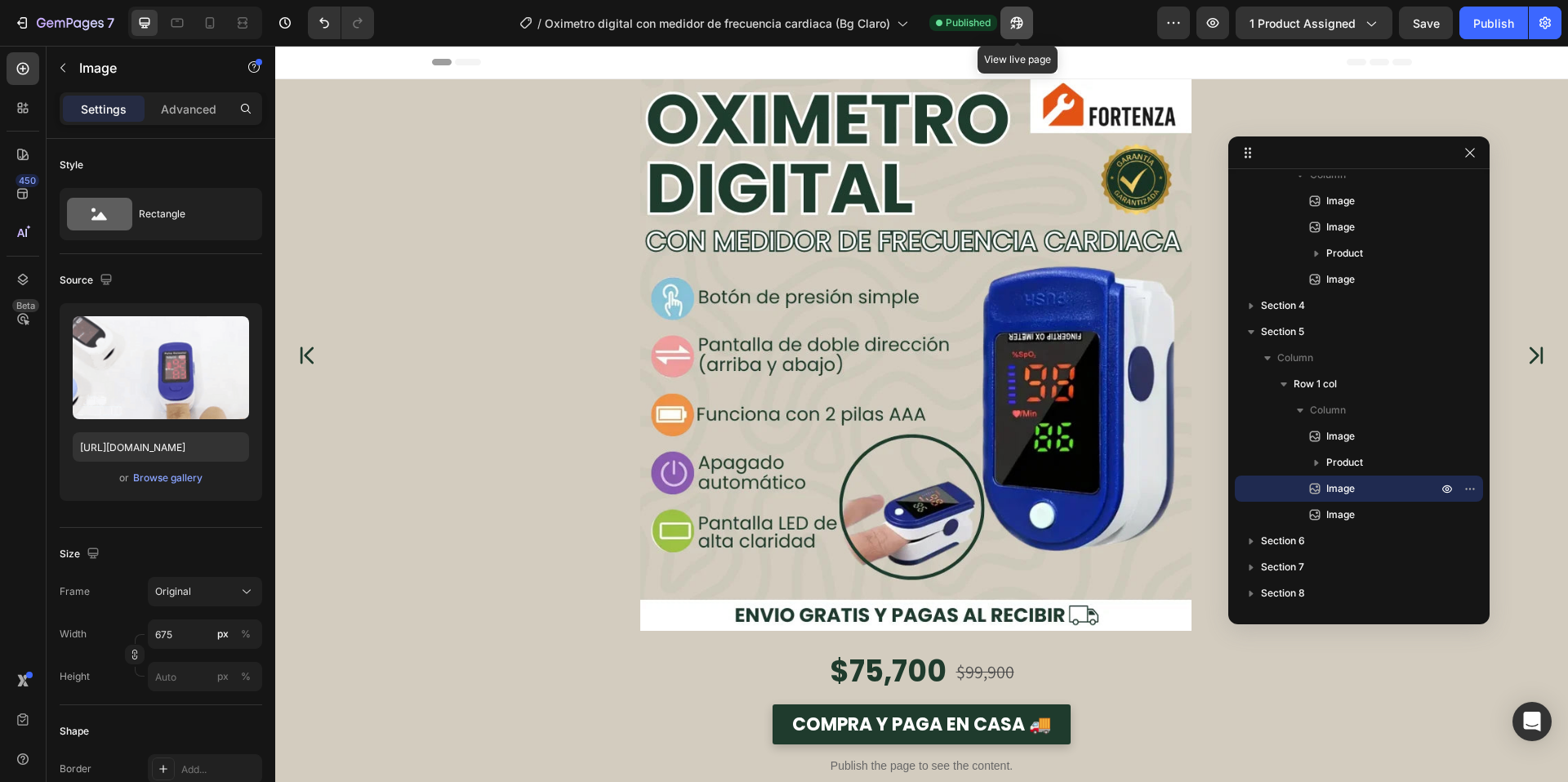
click at [1015, 27] on icon "button" at bounding box center [1013, 26] width 4 height 4
click at [19, 28] on icon "button" at bounding box center [22, 23] width 17 height 17
